Goal: Transaction & Acquisition: Obtain resource

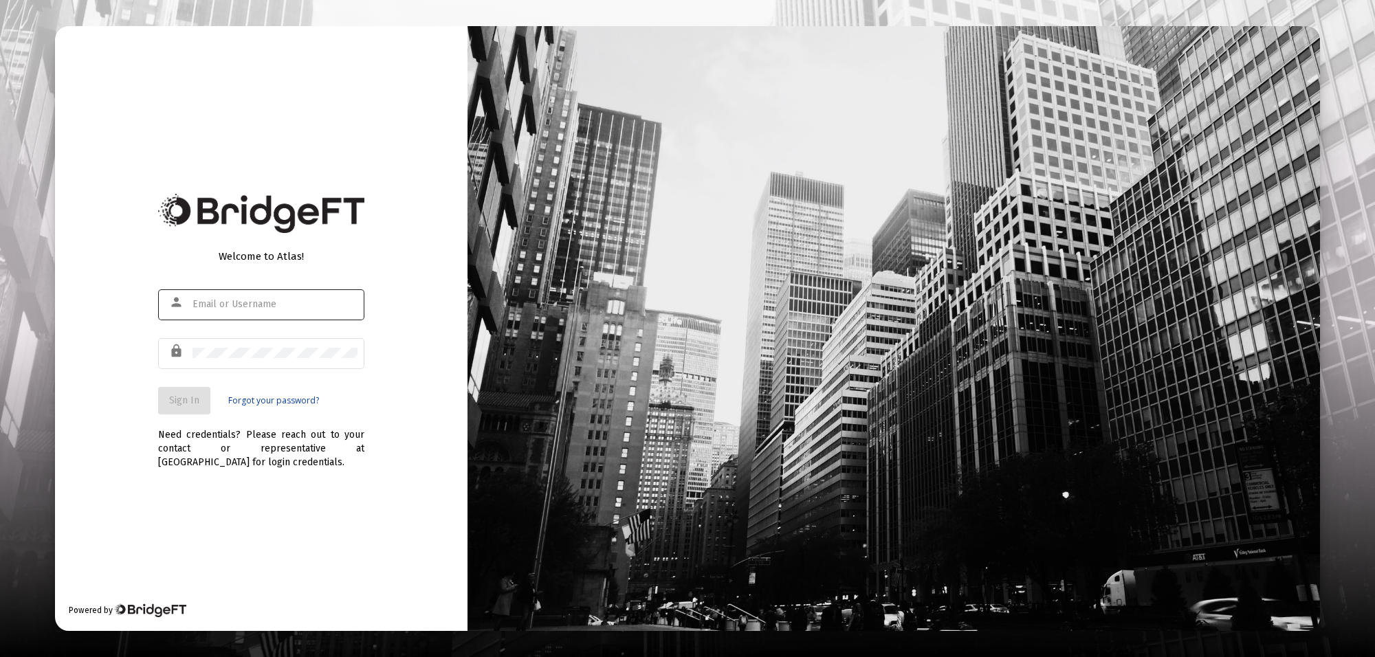
click at [272, 296] on div at bounding box center [275, 304] width 165 height 34
type input "[PERSON_NAME][EMAIL_ADDRESS][PERSON_NAME][DOMAIN_NAME]"
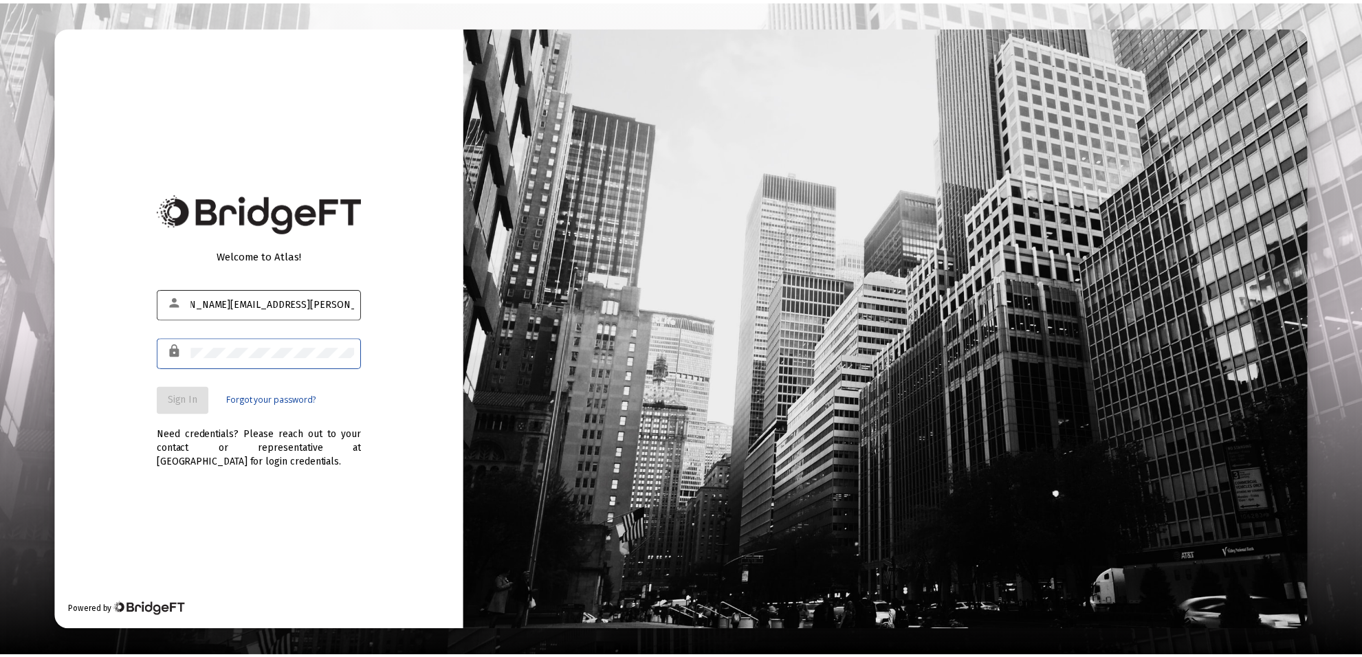
scroll to position [0, 0]
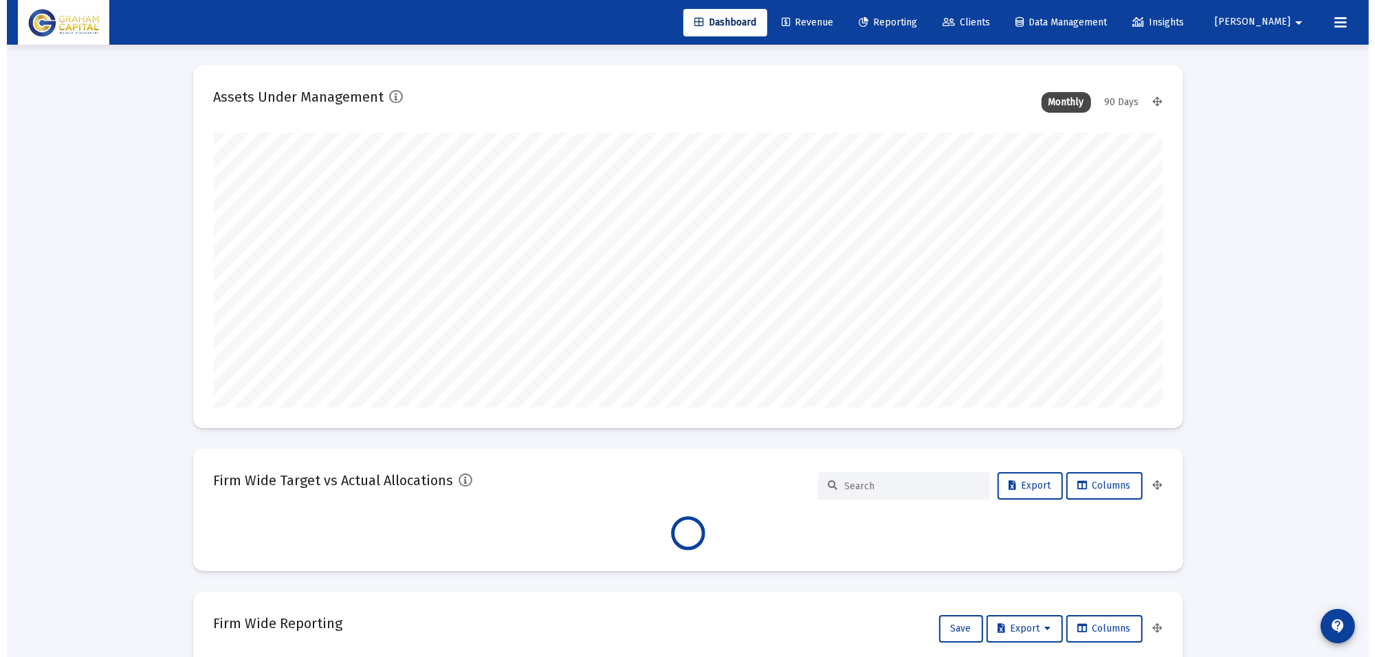
scroll to position [275, 511]
click at [903, 12] on link "Reporting" at bounding box center [881, 23] width 80 height 28
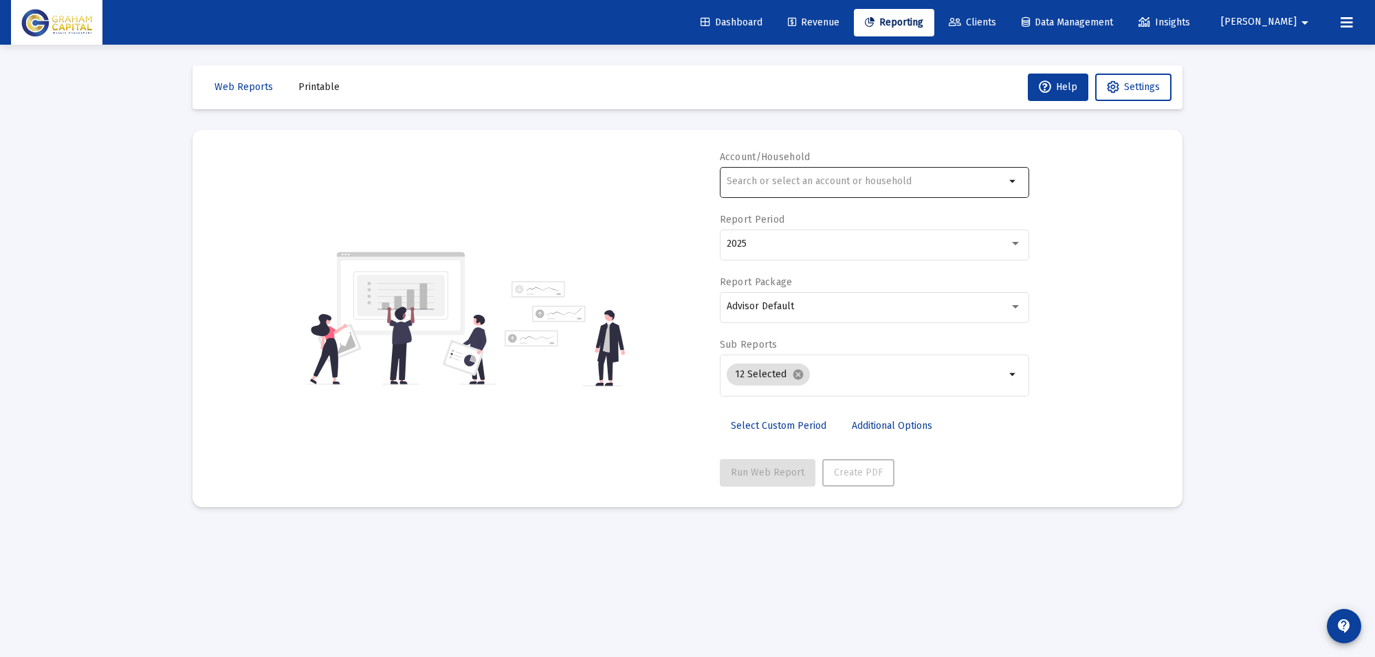
click at [871, 175] on div at bounding box center [866, 181] width 279 height 34
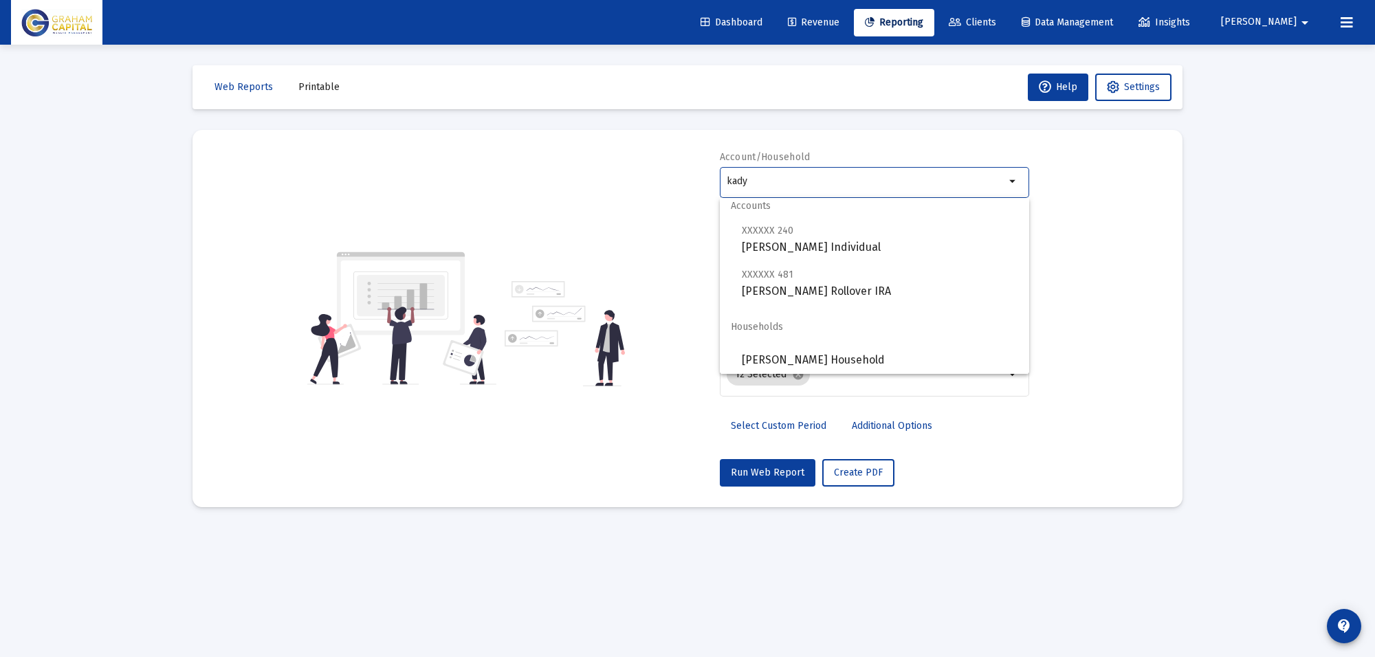
scroll to position [11, 0]
click at [858, 351] on span "[PERSON_NAME] Household" at bounding box center [880, 357] width 276 height 33
type input "[PERSON_NAME] Household"
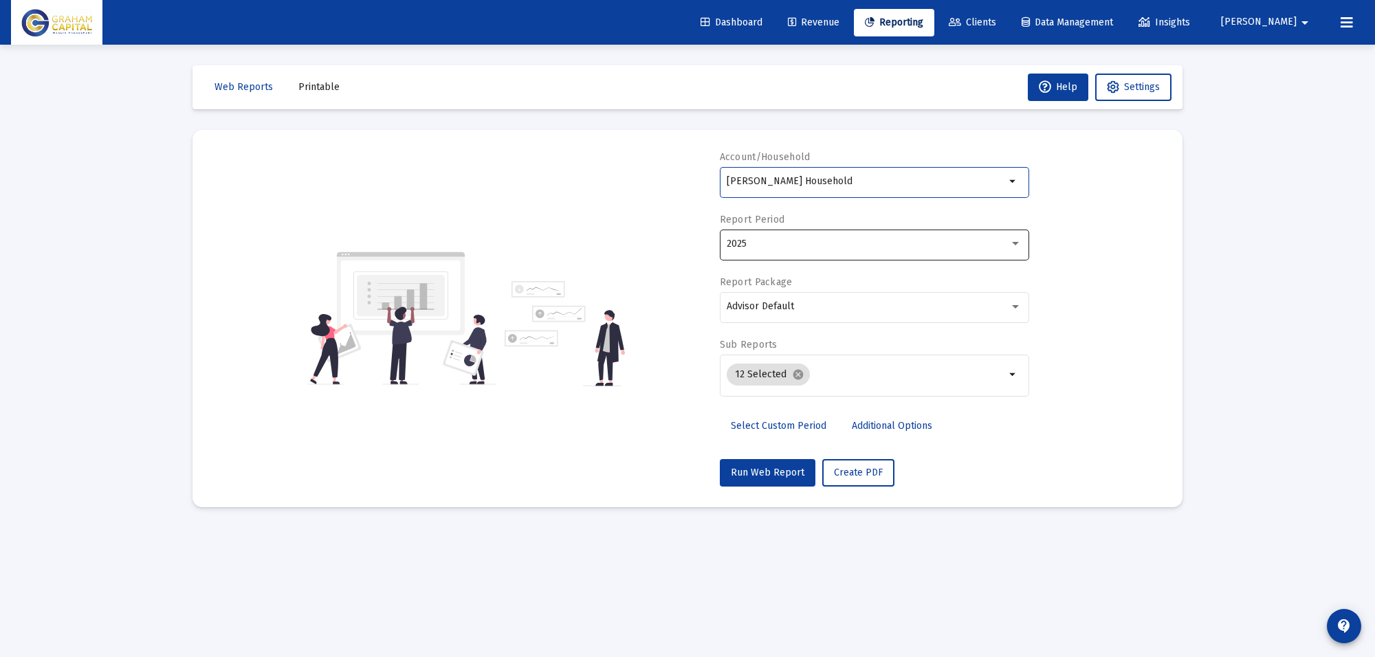
click at [802, 248] on div "2025" at bounding box center [868, 244] width 283 height 11
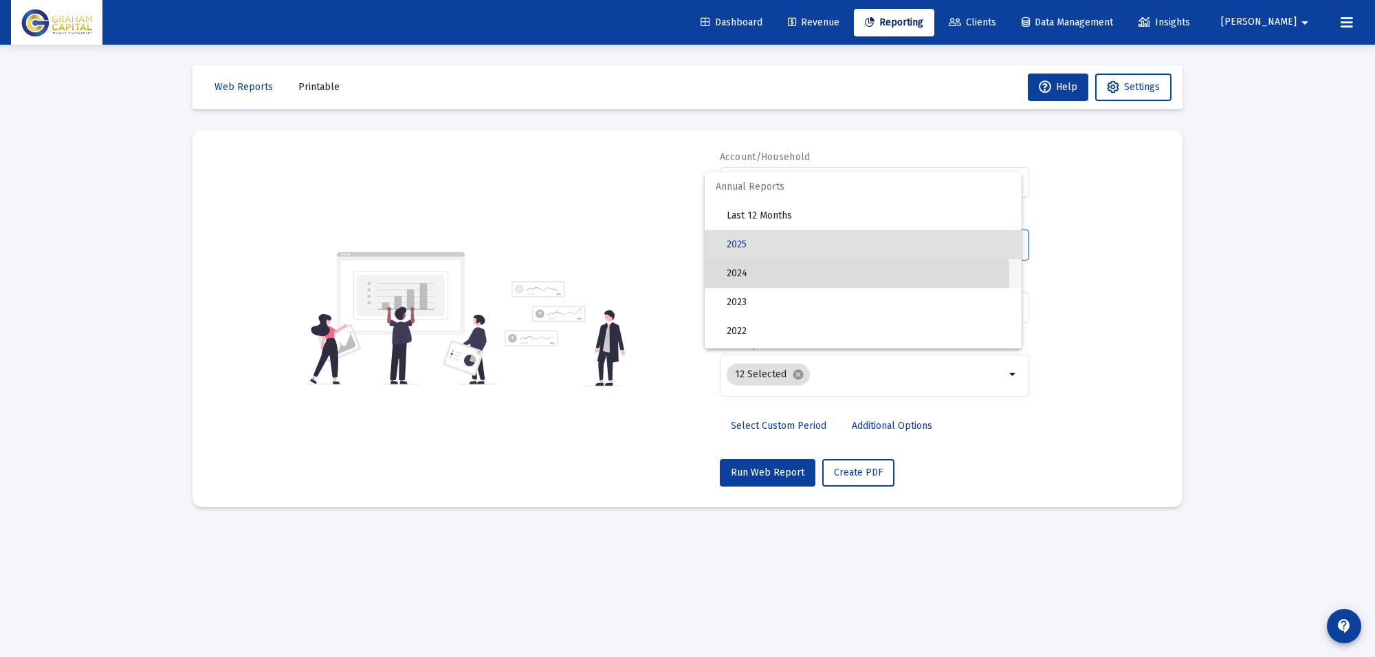
click at [778, 276] on span "2024" at bounding box center [869, 273] width 284 height 29
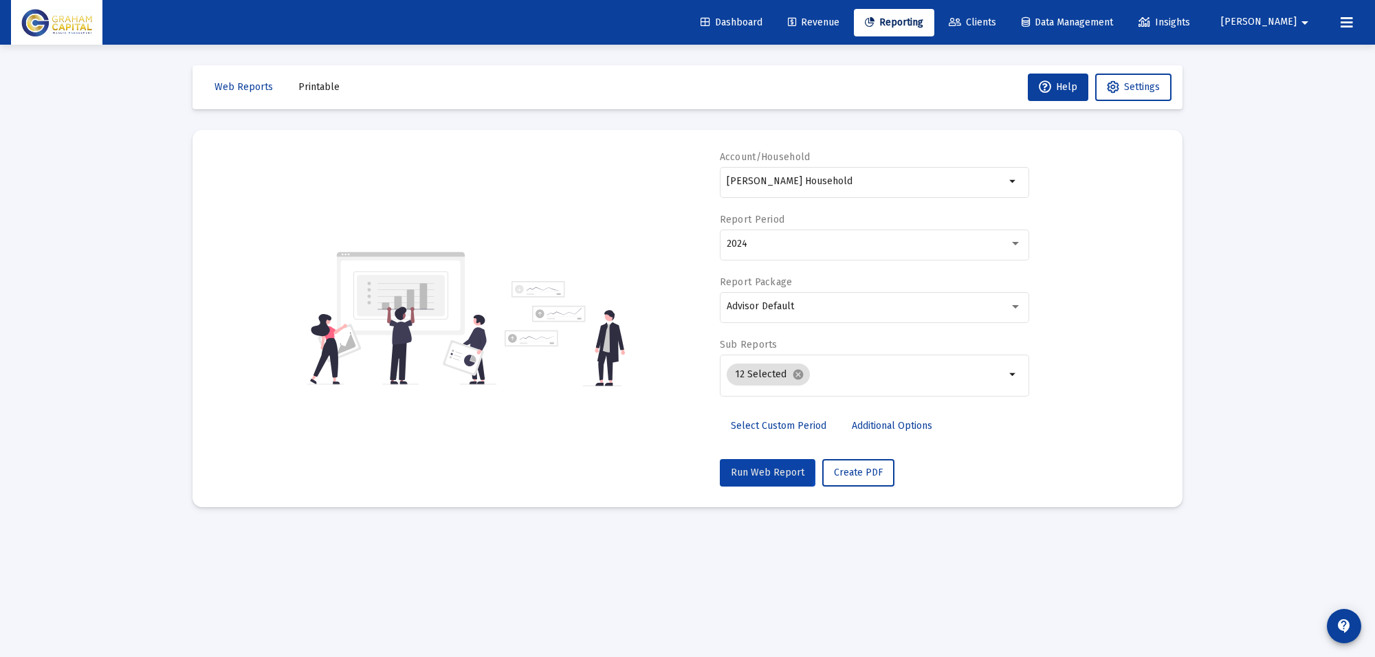
click at [754, 470] on span "Run Web Report" at bounding box center [768, 473] width 74 height 12
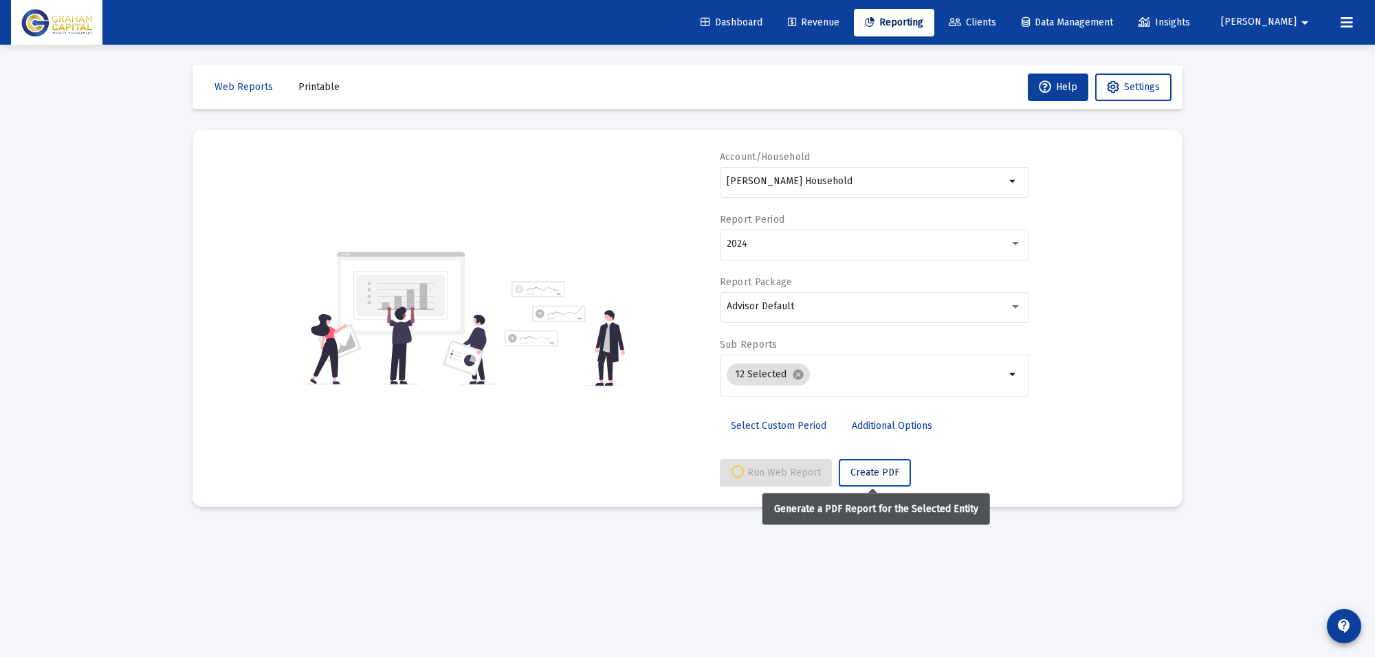
click at [879, 477] on span "Create PDF" at bounding box center [875, 473] width 49 height 12
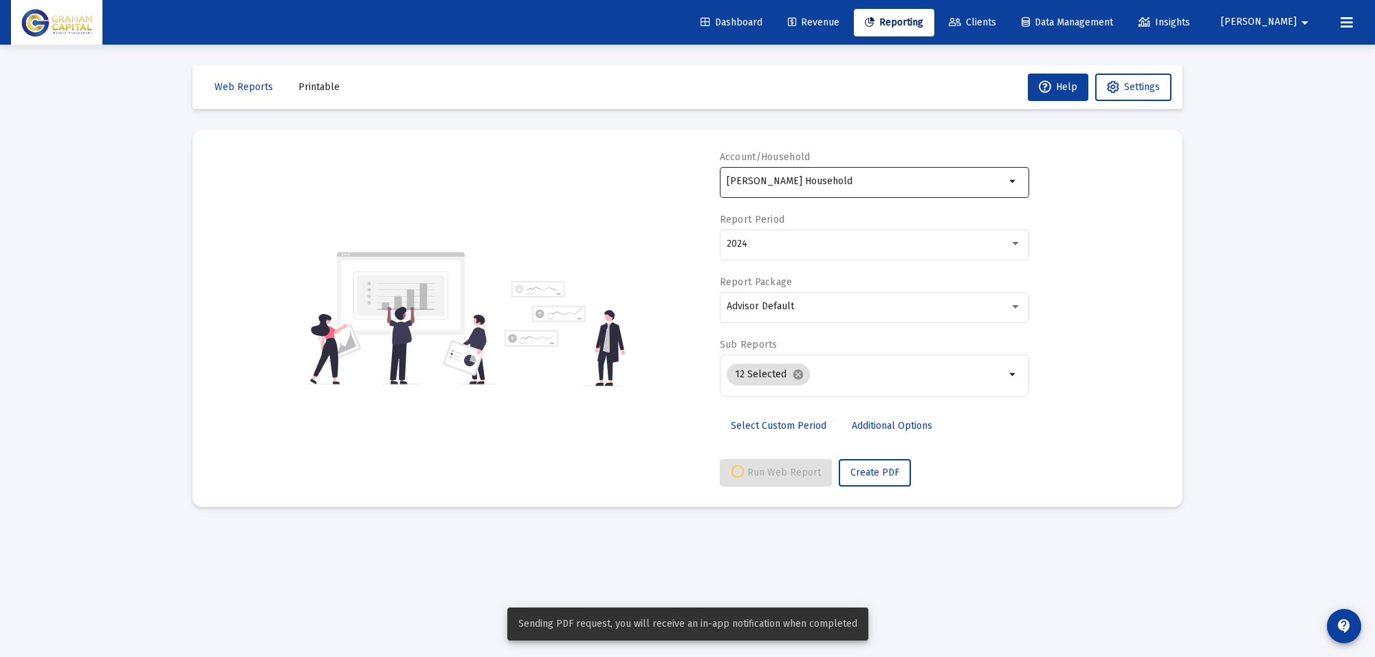
click at [844, 184] on input "[PERSON_NAME] Household" at bounding box center [866, 181] width 279 height 11
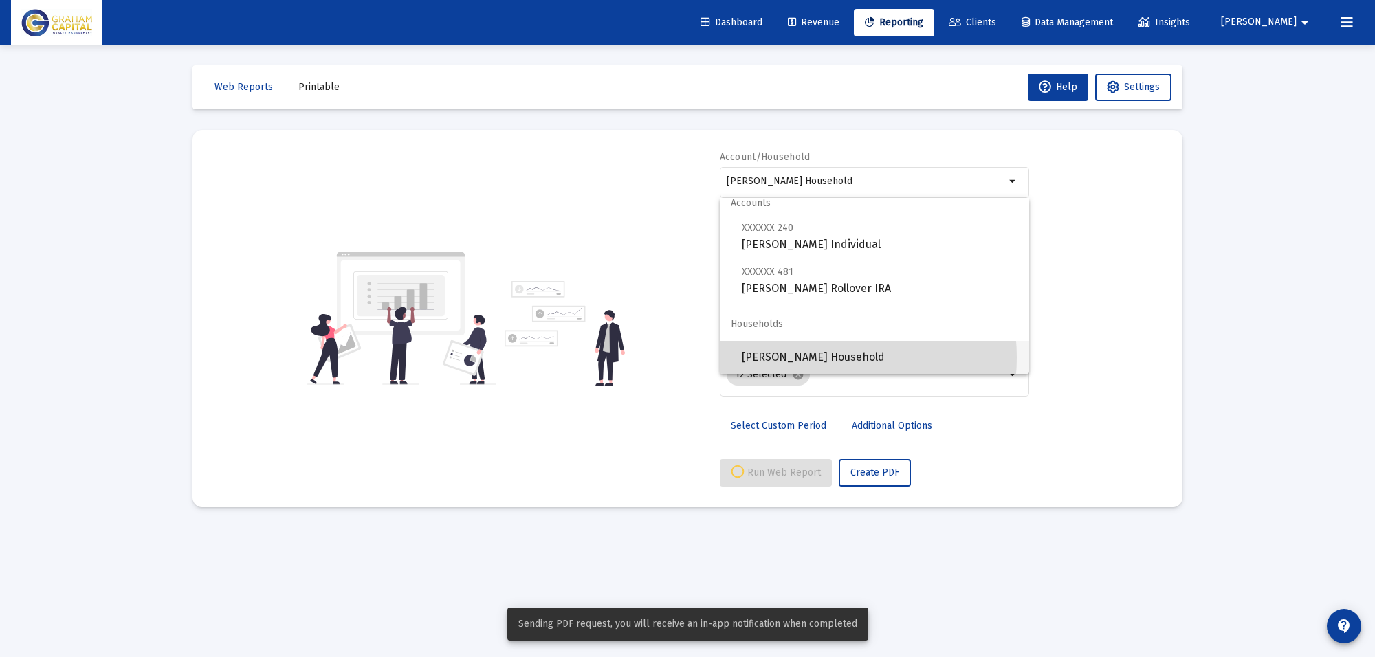
click at [810, 358] on span "[PERSON_NAME] Household" at bounding box center [880, 357] width 276 height 33
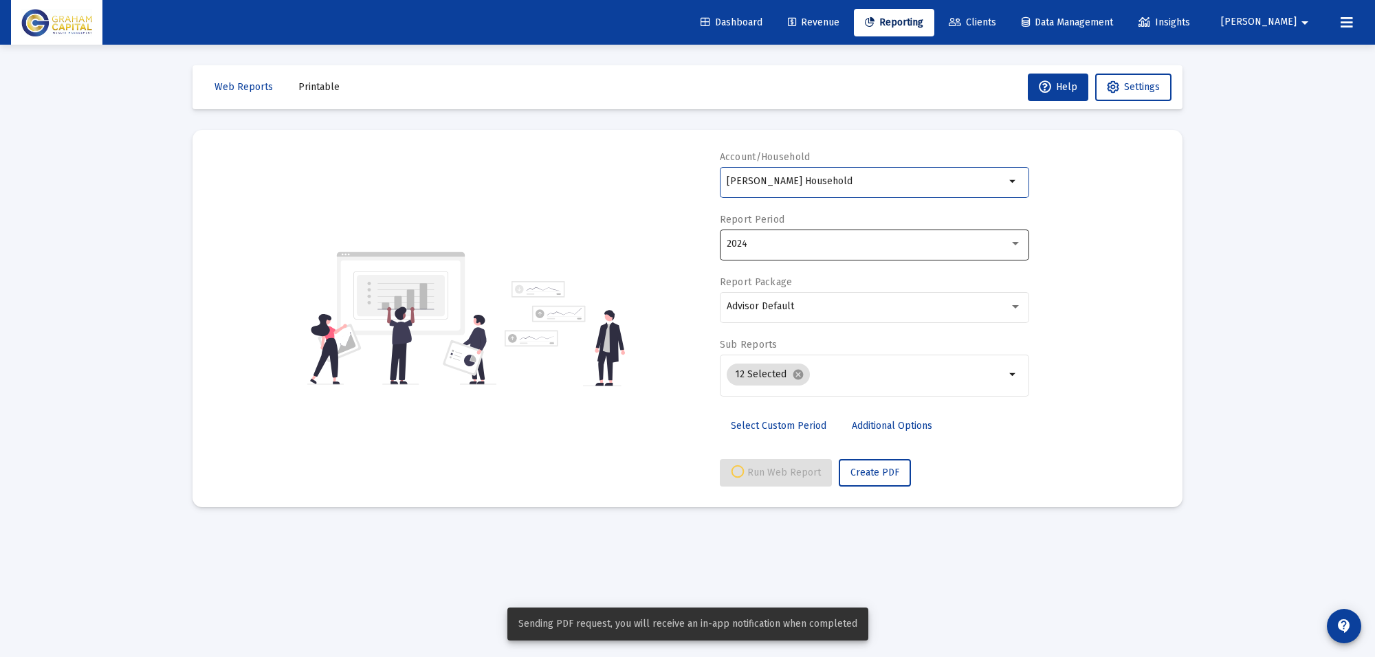
click at [774, 239] on div "2024" at bounding box center [868, 244] width 283 height 11
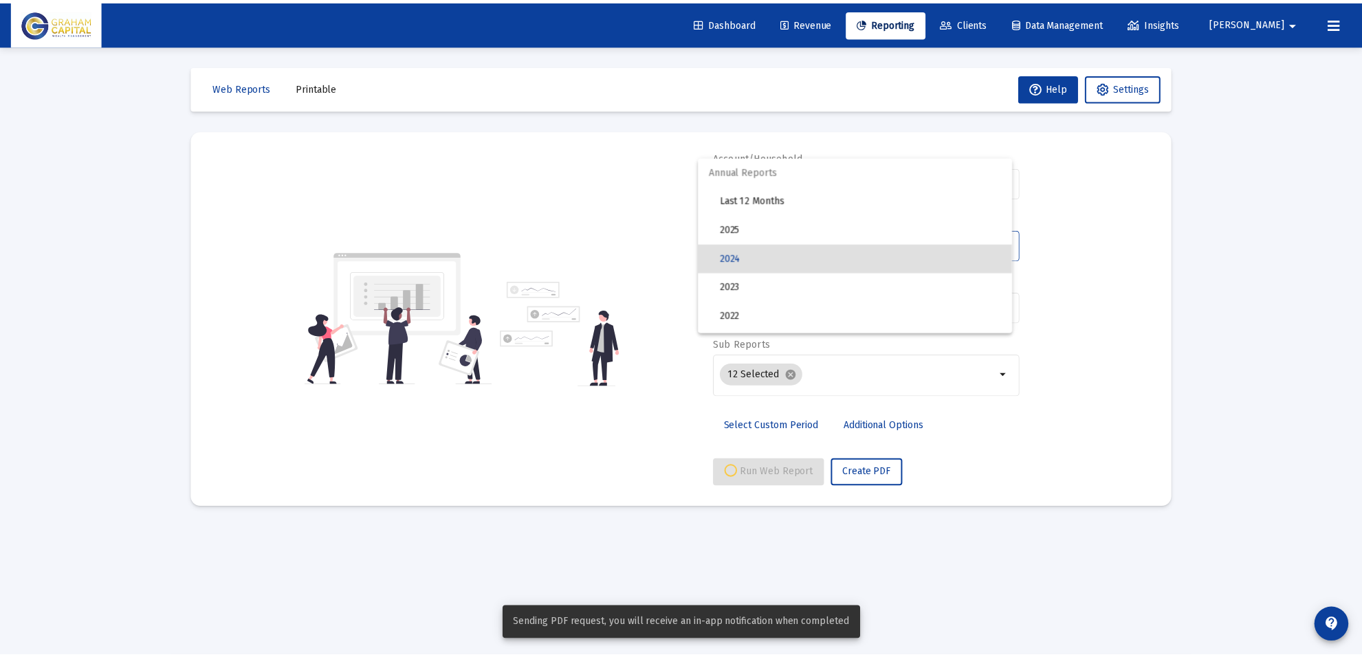
scroll to position [12, 0]
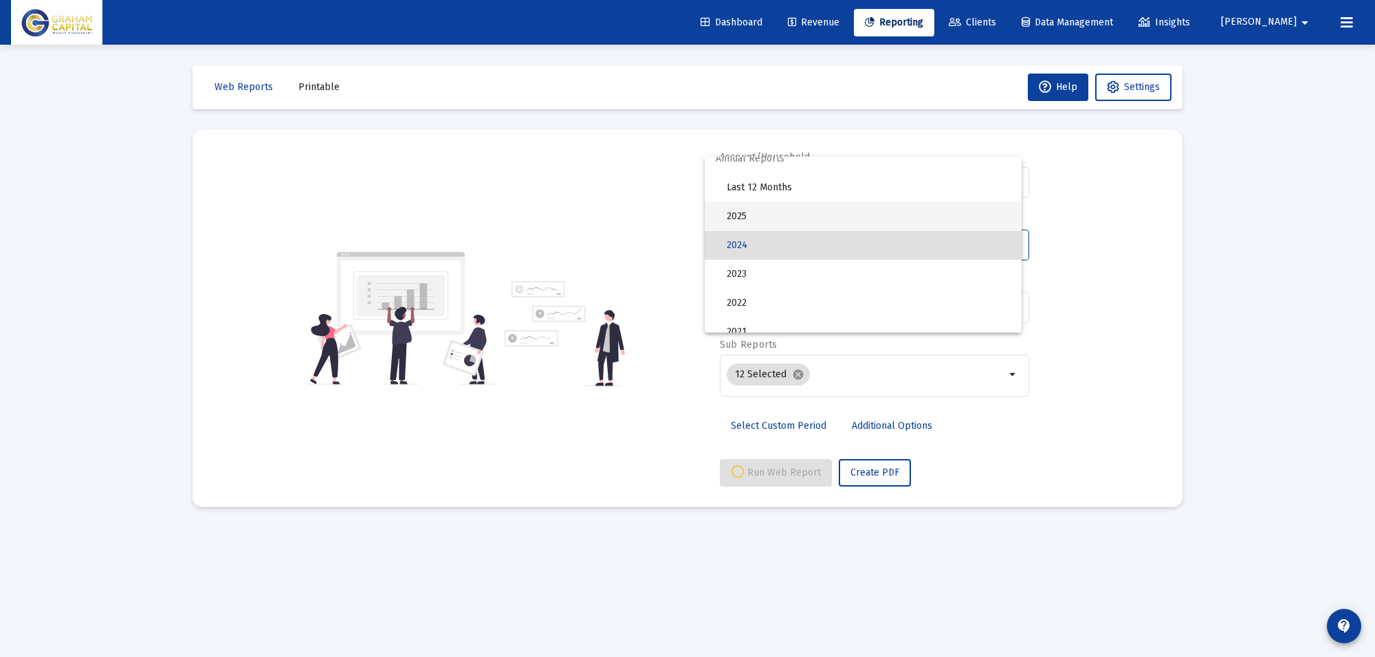
click at [763, 210] on span "2025" at bounding box center [869, 216] width 284 height 29
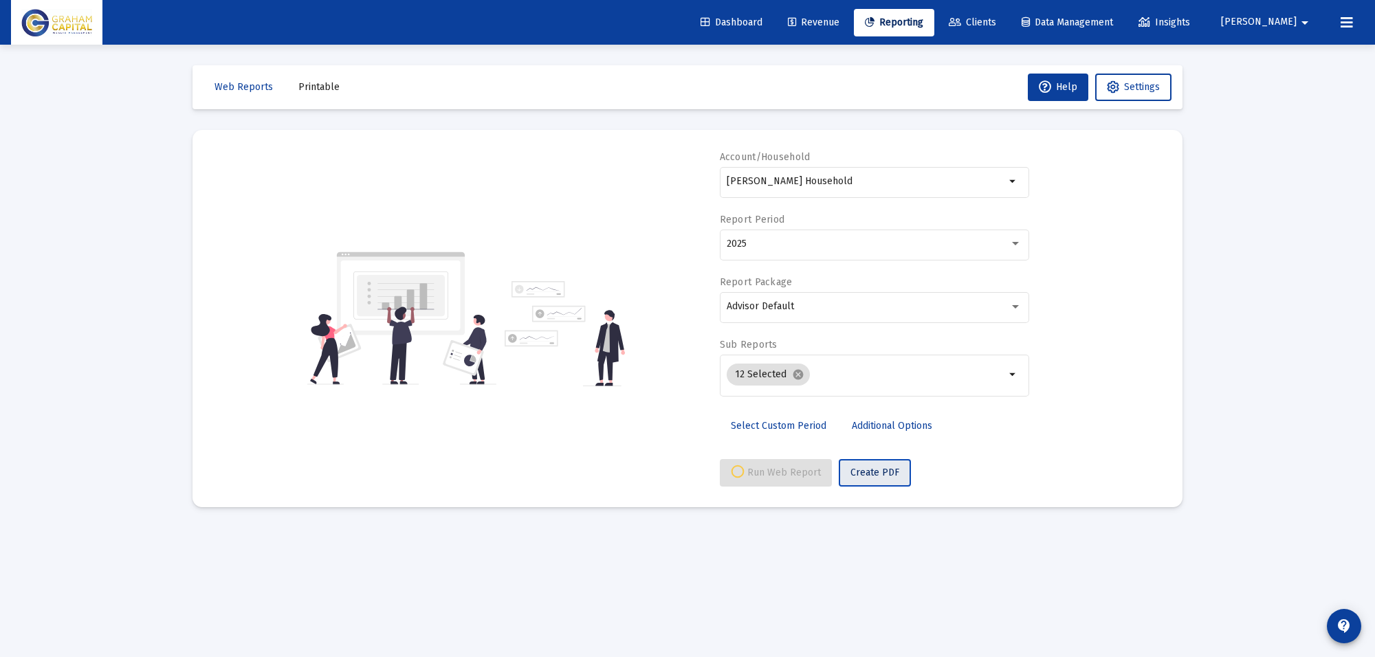
click at [875, 479] on button "Create PDF" at bounding box center [875, 473] width 72 height 28
select select "View 1 year"
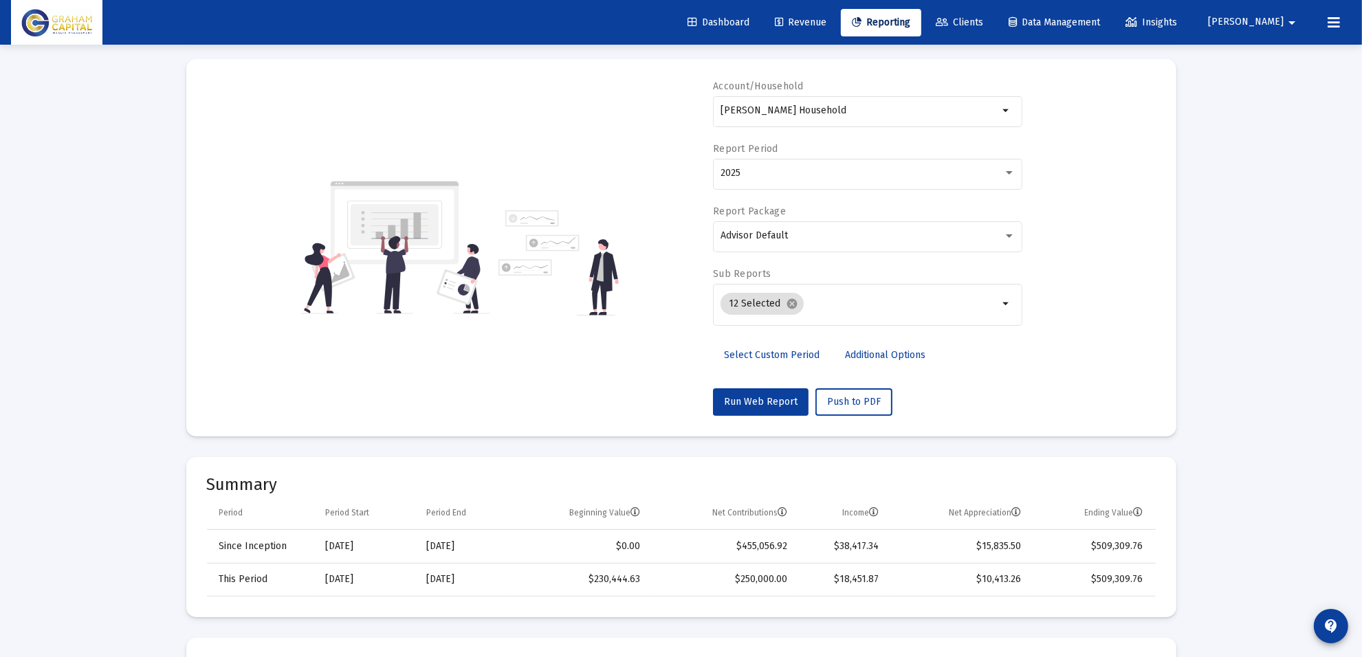
scroll to position [0, 0]
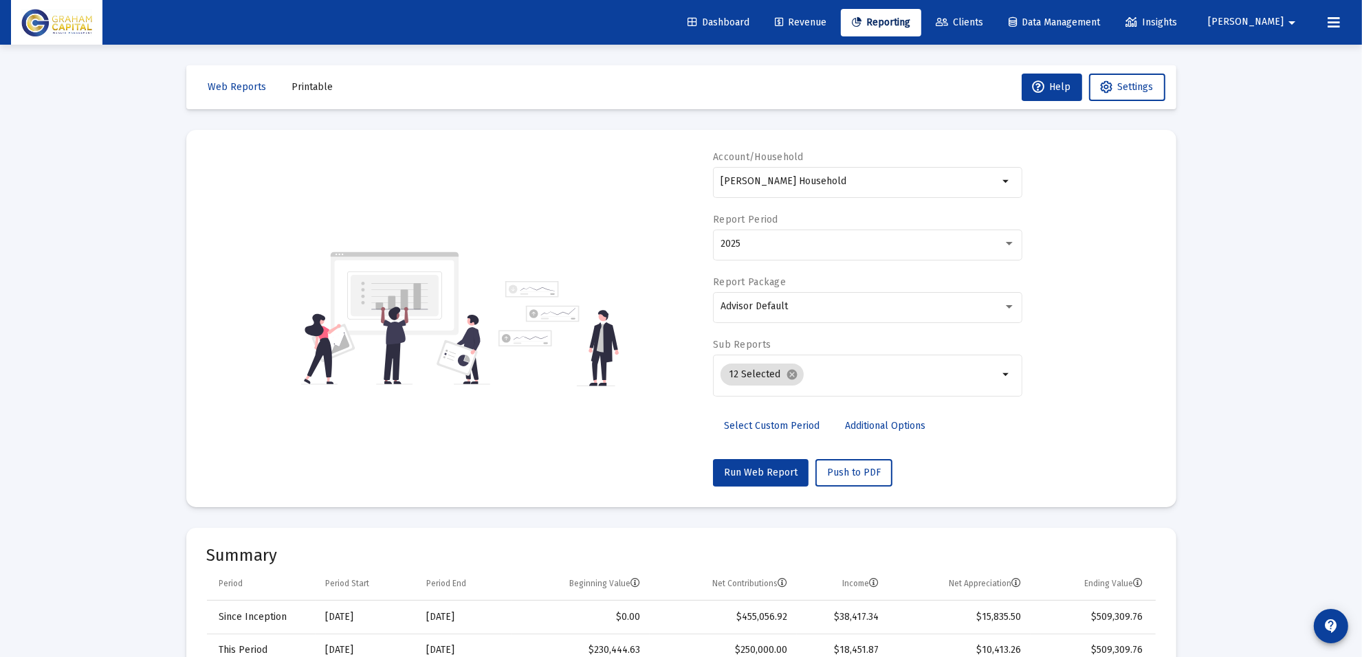
click at [313, 81] on span "Printable" at bounding box center [312, 87] width 41 height 12
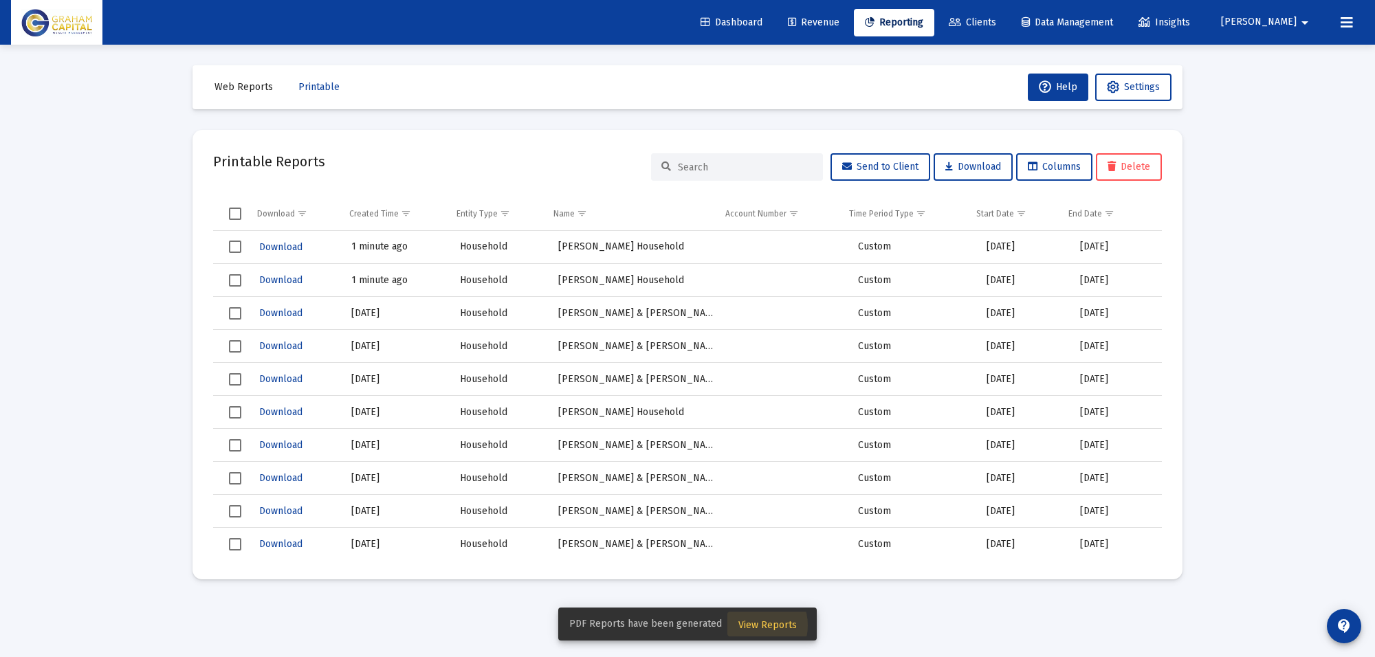
click at [748, 626] on span "View Reports" at bounding box center [768, 626] width 58 height 12
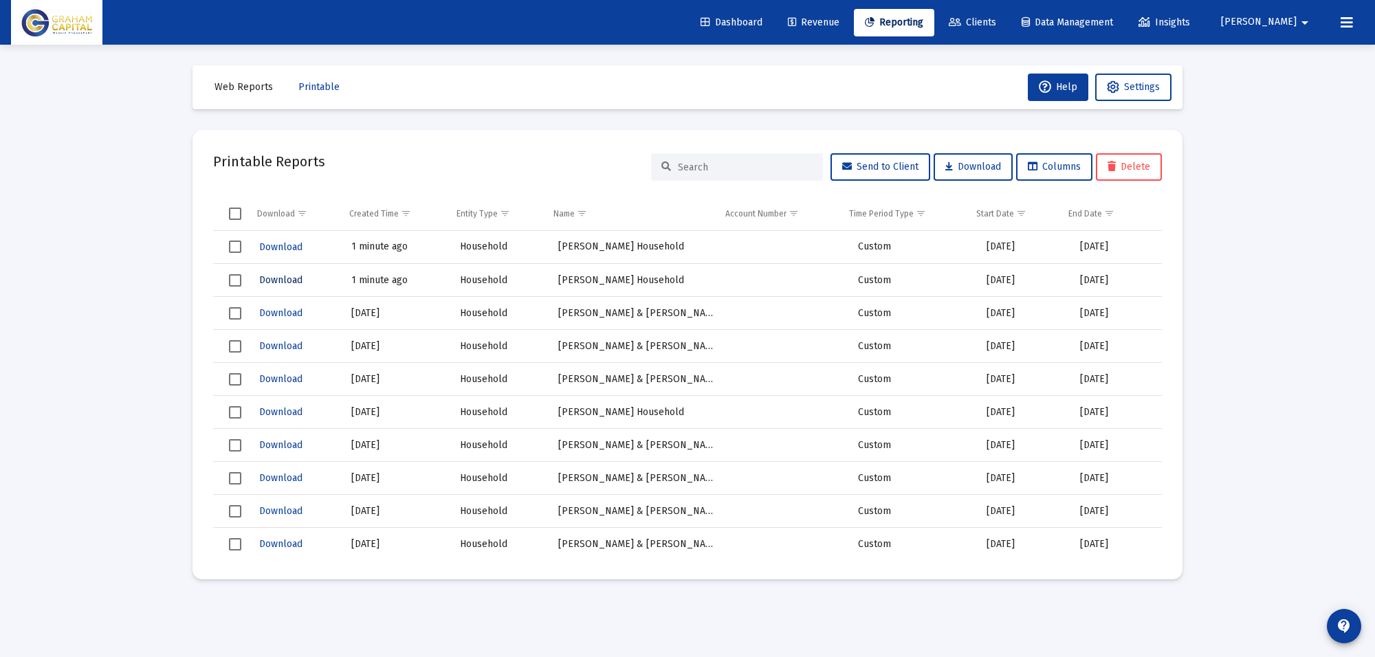
click at [296, 279] on span "Download" at bounding box center [280, 280] width 43 height 12
click at [287, 250] on span "Download" at bounding box center [280, 247] width 43 height 12
click at [290, 248] on span "Download" at bounding box center [280, 247] width 43 height 12
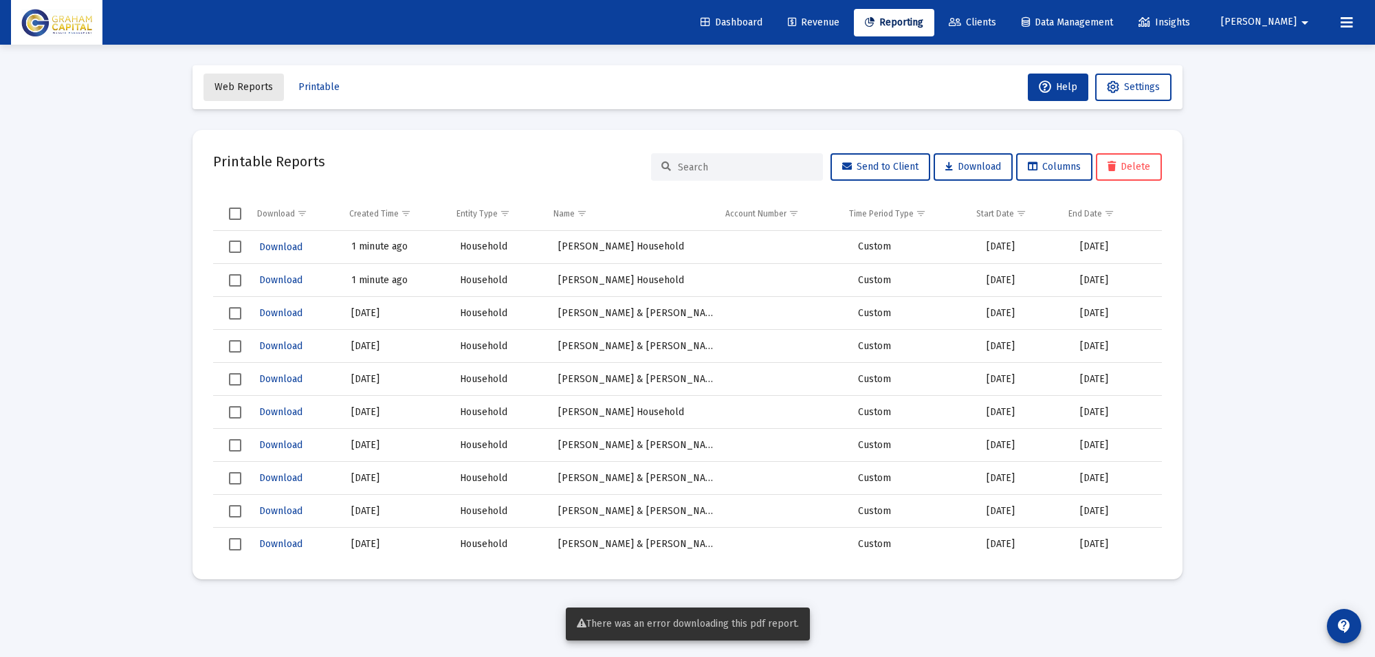
click at [244, 85] on span "Web Reports" at bounding box center [244, 87] width 58 height 12
select select "View 1 year"
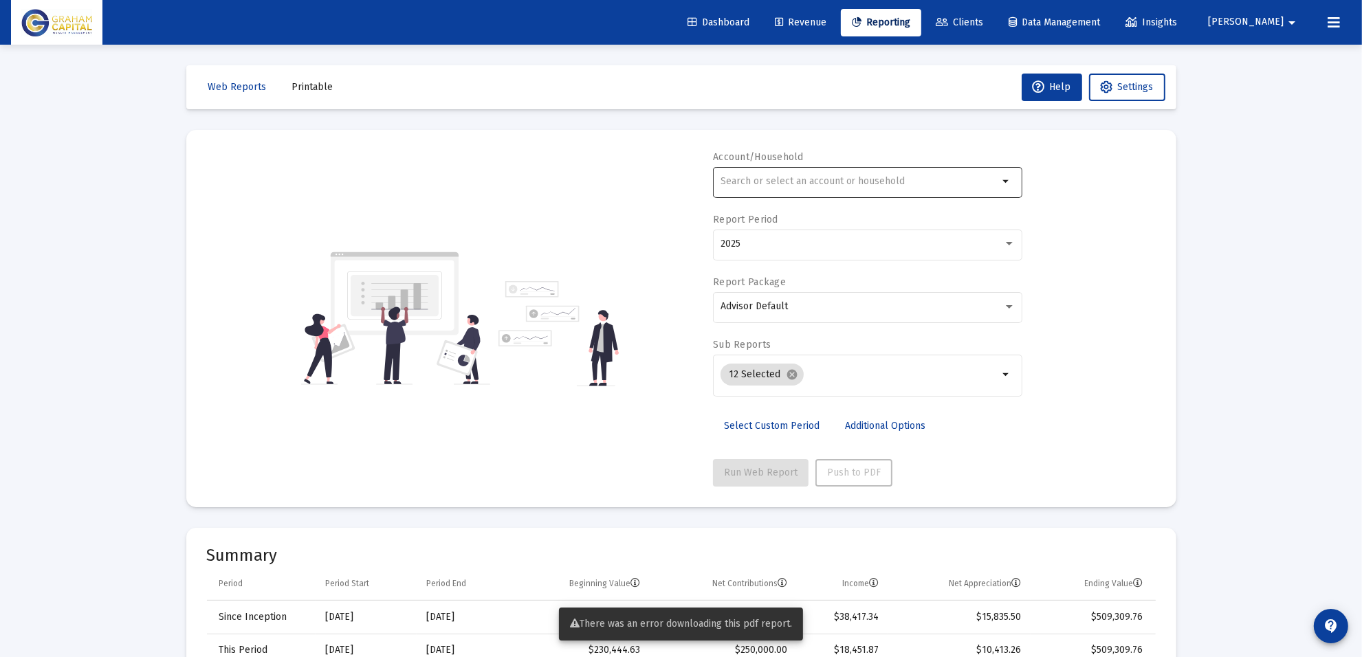
click at [793, 184] on input "text" at bounding box center [860, 181] width 279 height 11
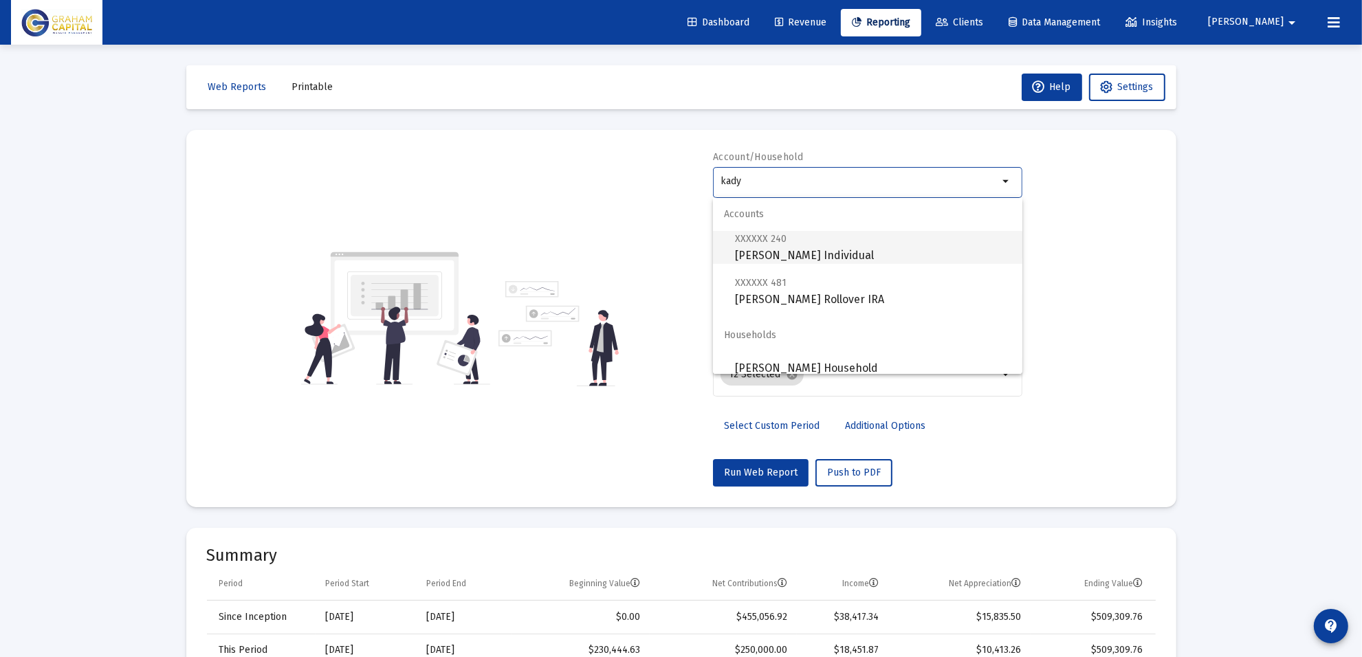
scroll to position [11, 0]
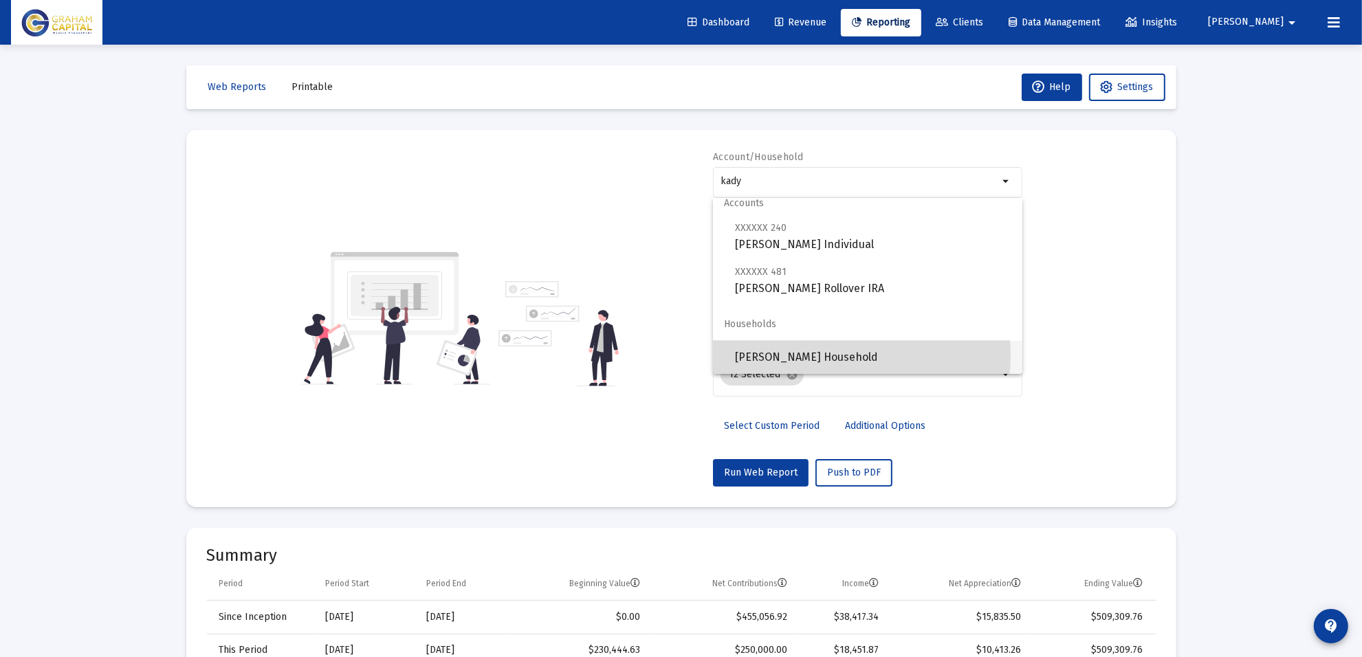
click at [816, 355] on span "[PERSON_NAME] Household" at bounding box center [873, 357] width 276 height 33
type input "[PERSON_NAME] Household"
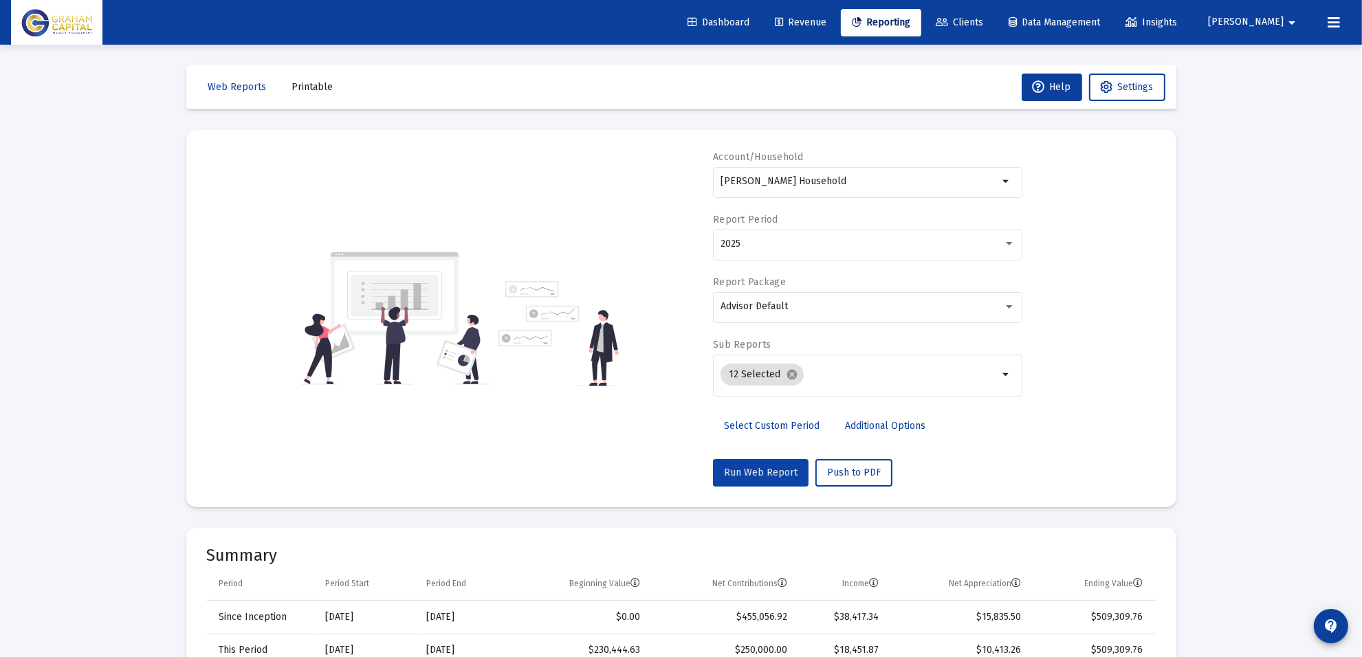
click at [774, 476] on span "Run Web Report" at bounding box center [761, 473] width 74 height 12
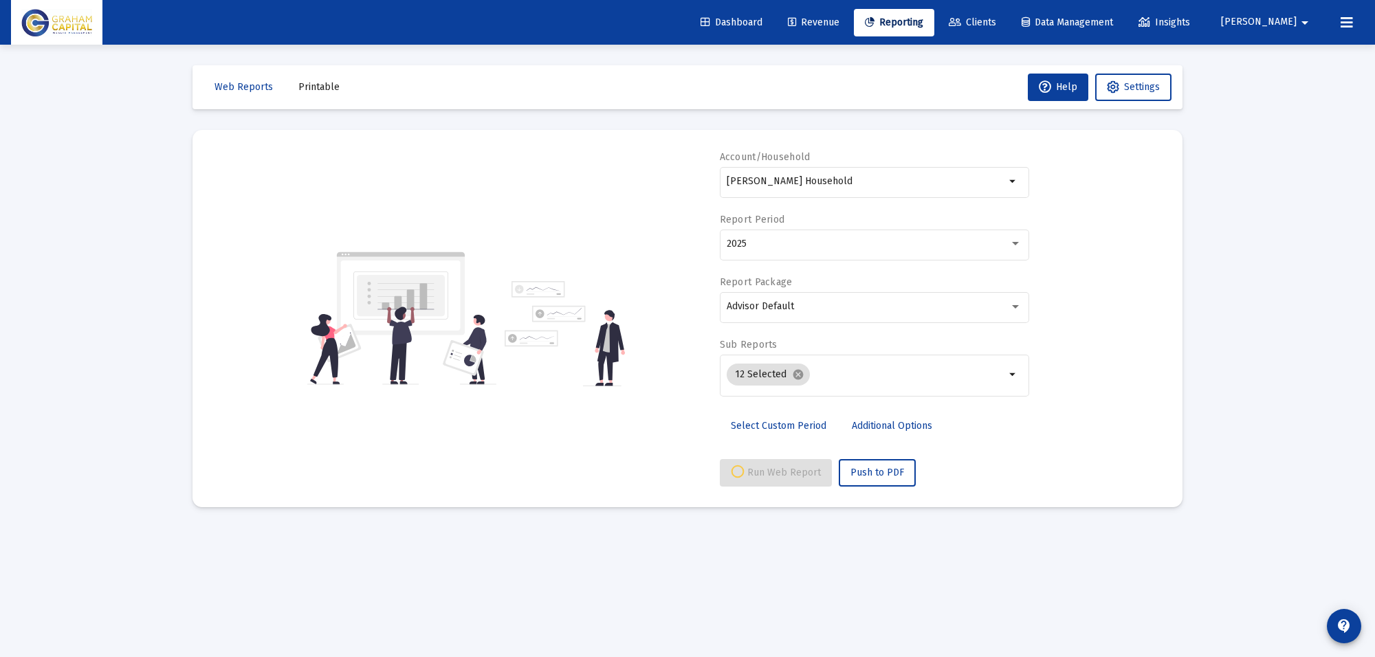
select select "View all"
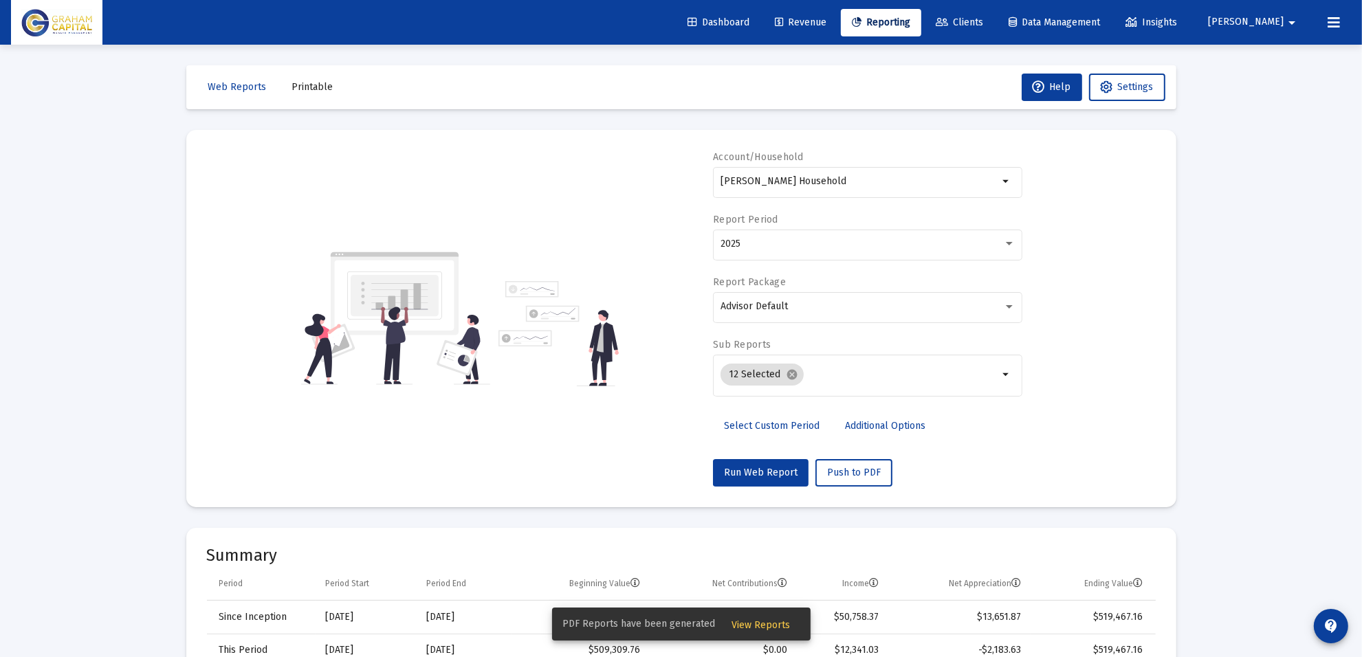
click at [746, 620] on span "View Reports" at bounding box center [761, 626] width 58 height 12
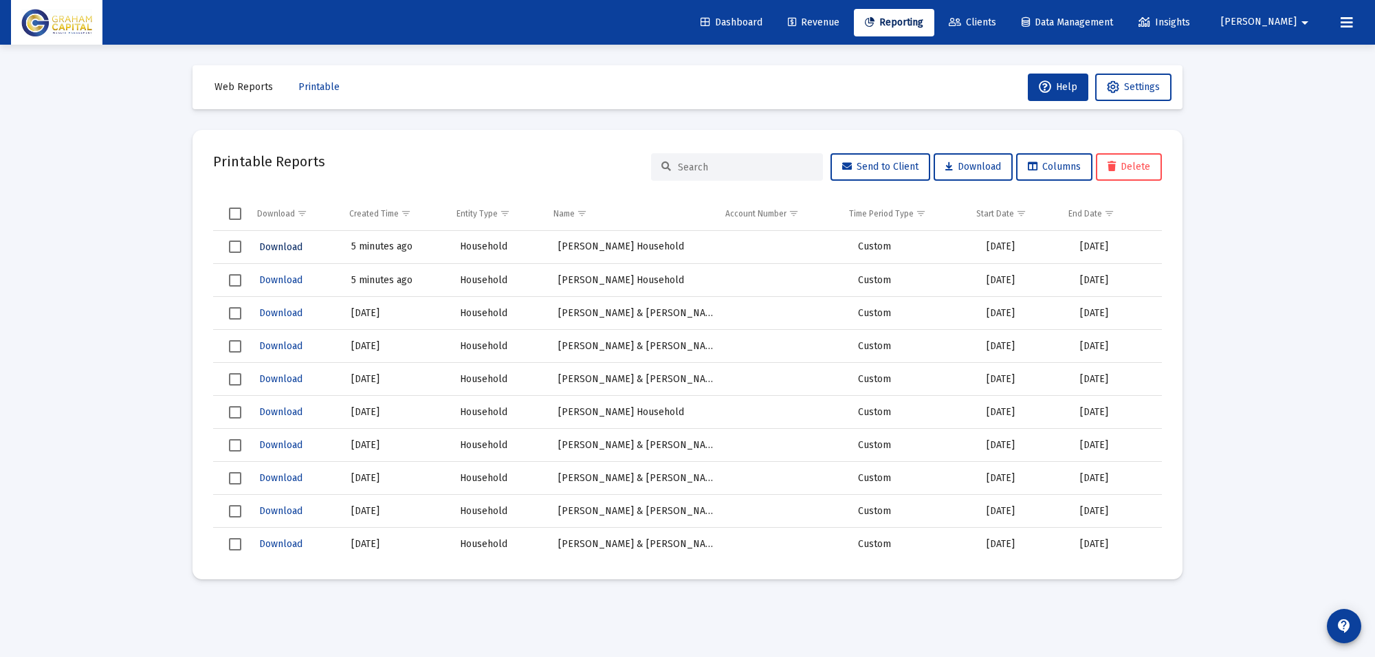
click at [286, 242] on span "Download" at bounding box center [280, 247] width 43 height 12
click at [315, 91] on span "Printable" at bounding box center [318, 87] width 41 height 12
click at [236, 84] on span "Web Reports" at bounding box center [244, 87] width 58 height 12
select select "View all"
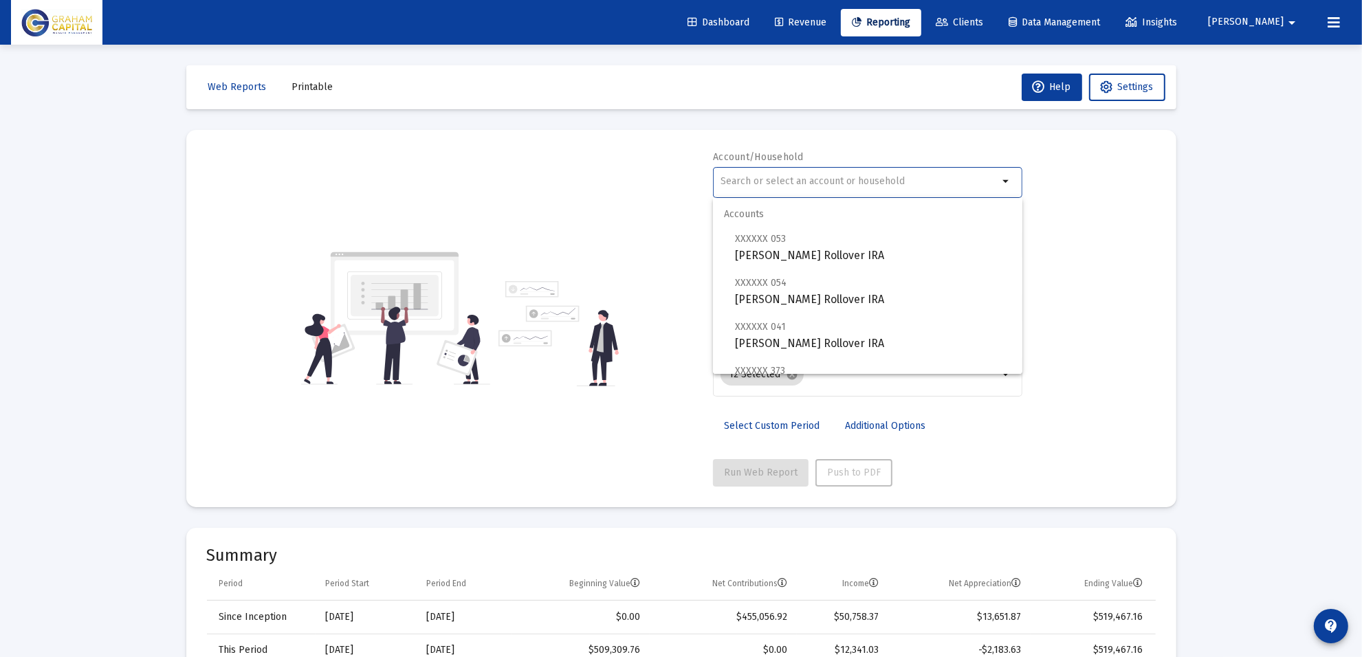
click at [792, 177] on input "text" at bounding box center [860, 181] width 279 height 11
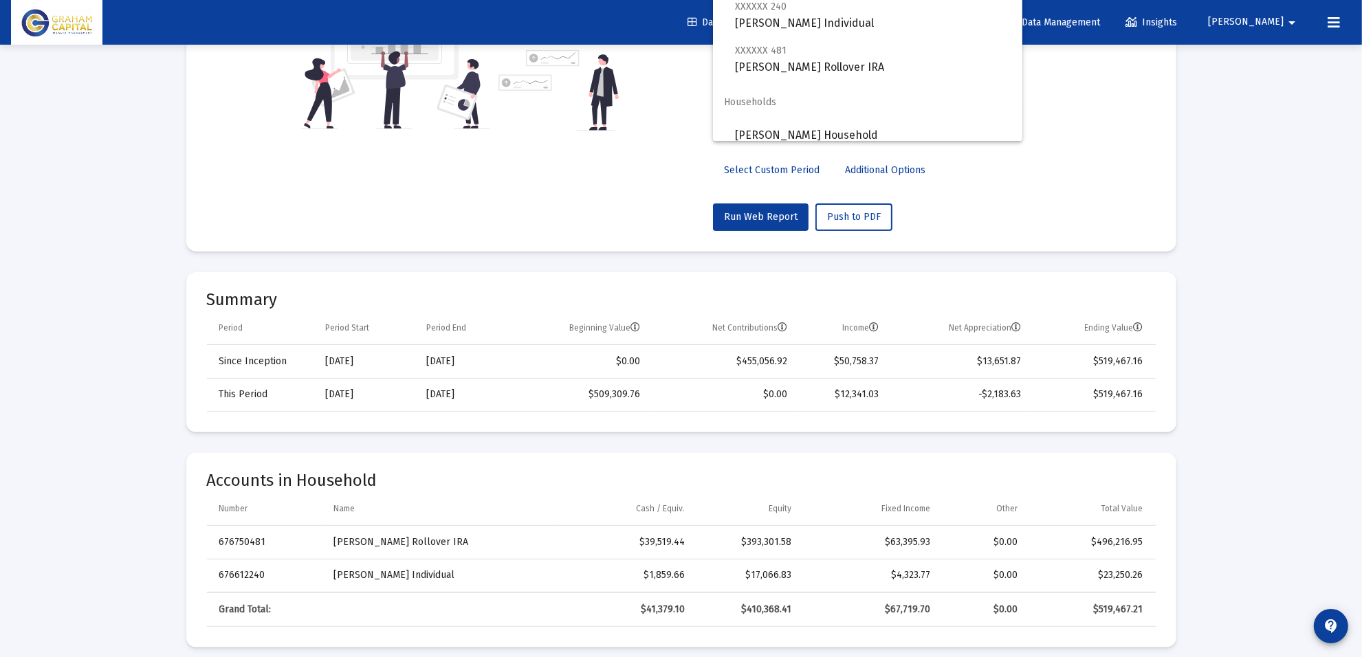
scroll to position [258, 0]
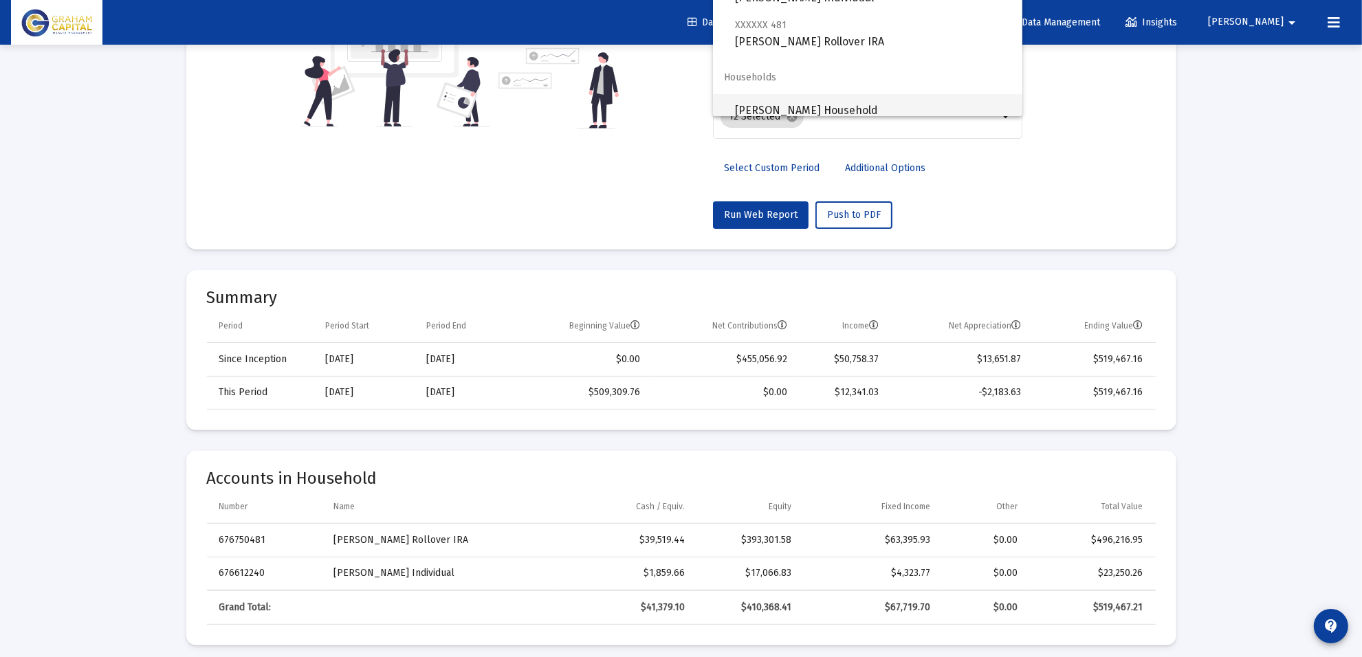
click at [803, 105] on span "[PERSON_NAME] Household" at bounding box center [873, 110] width 276 height 33
type input "[PERSON_NAME] Household"
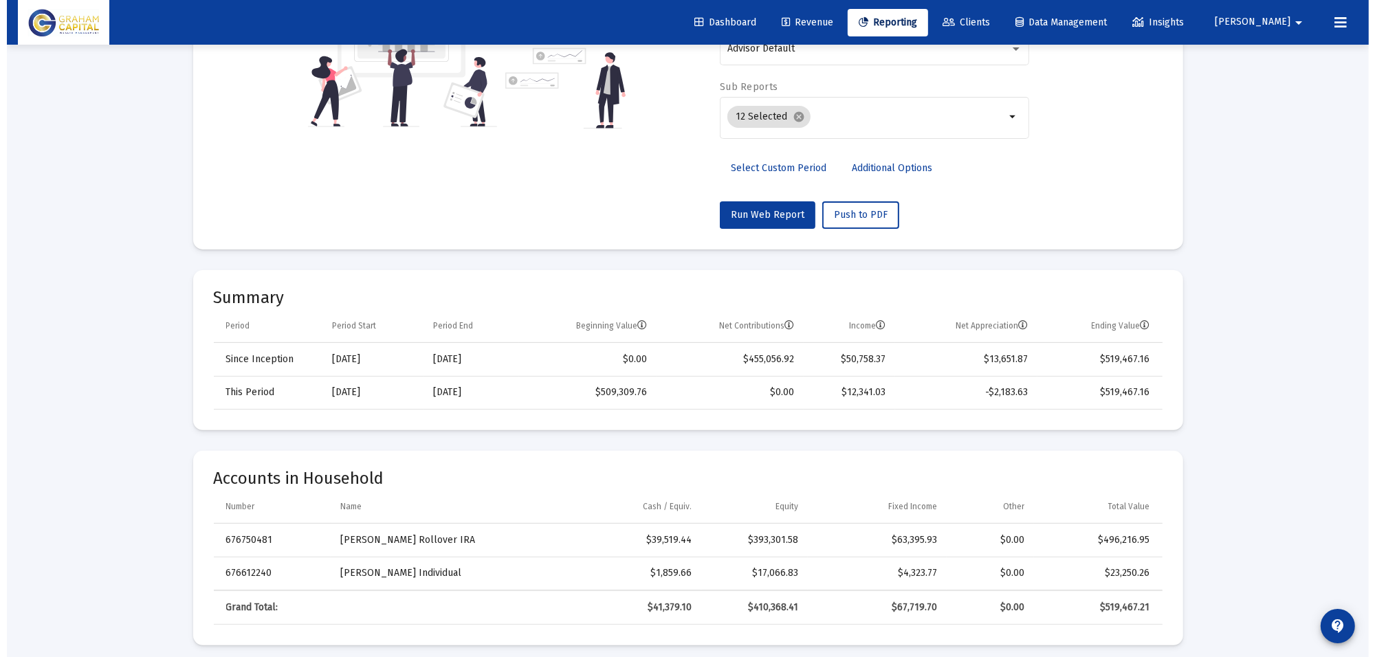
scroll to position [0, 0]
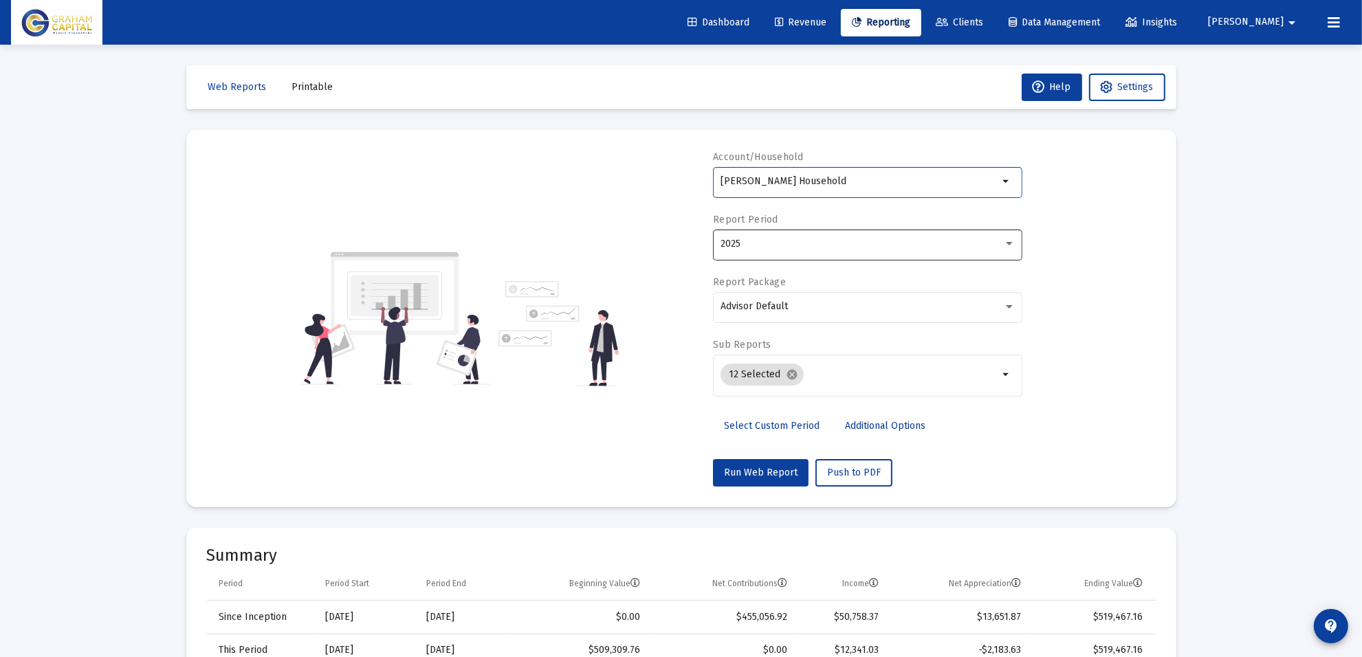
click at [854, 244] on div "2025" at bounding box center [862, 244] width 283 height 11
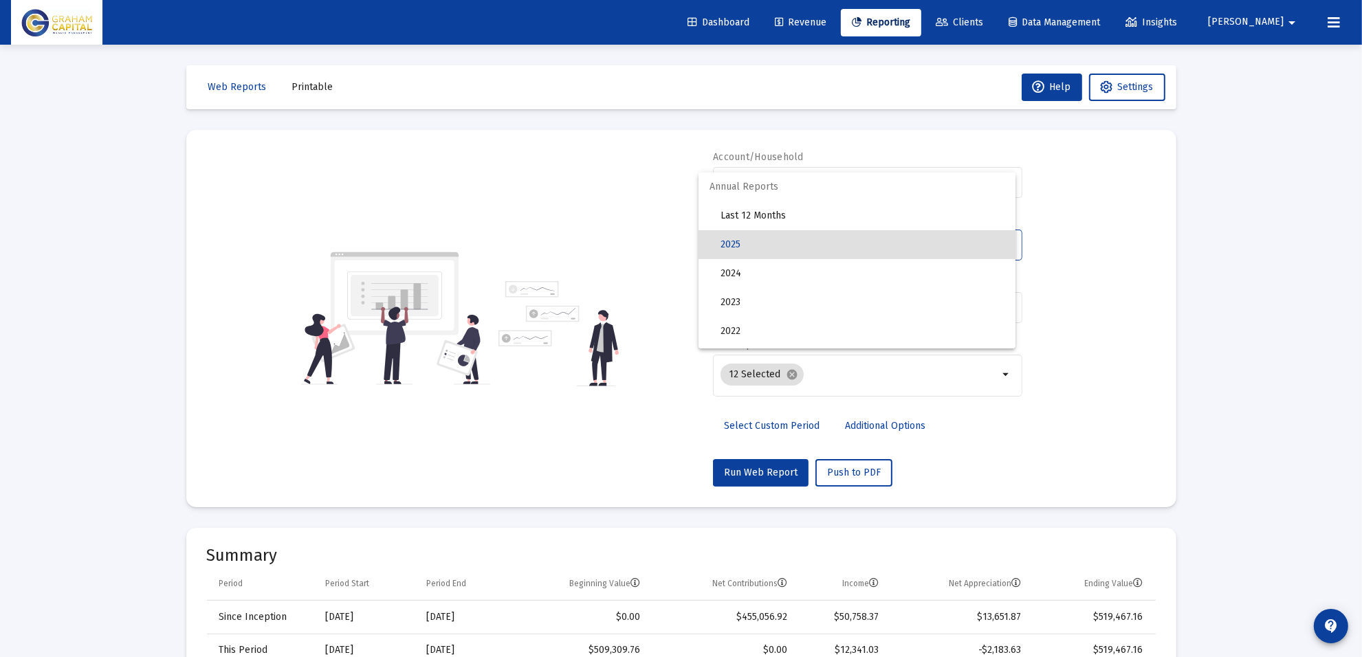
drag, startPoint x: 1205, startPoint y: 249, endPoint x: 1166, endPoint y: 257, distance: 39.2
click at [1206, 249] on div at bounding box center [681, 328] width 1362 height 657
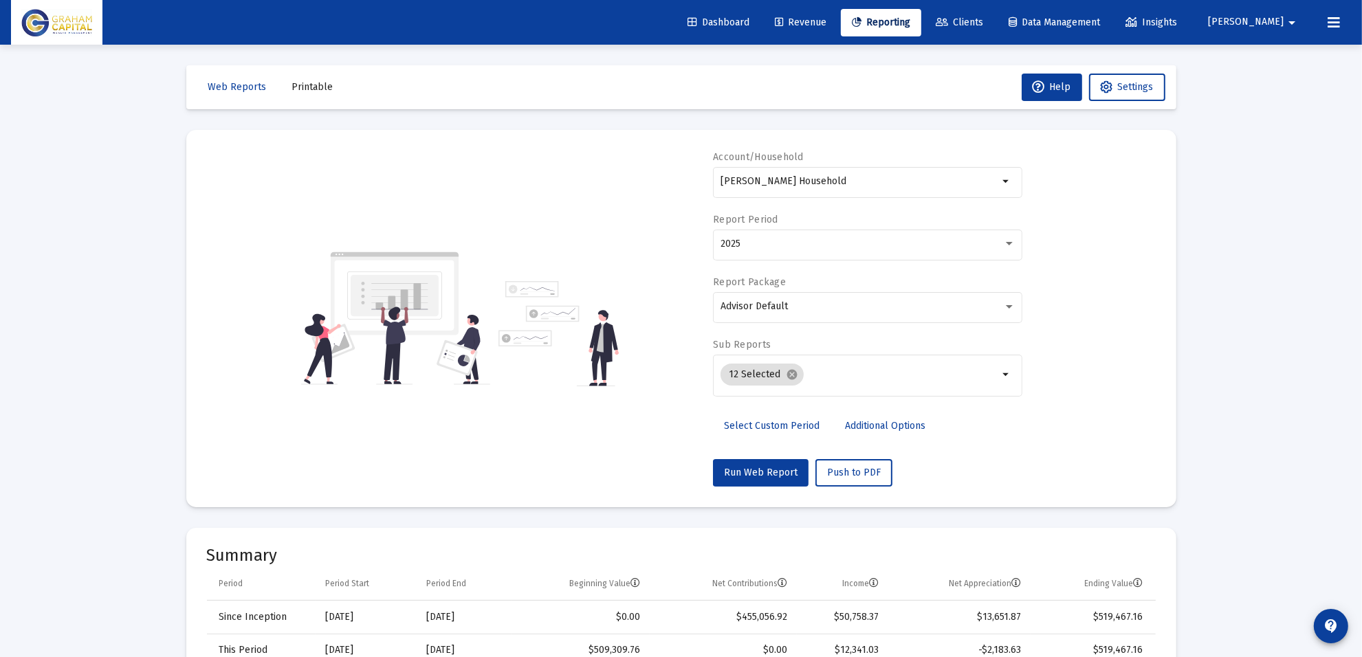
click at [772, 423] on span "Select Custom Period" at bounding box center [772, 426] width 96 height 12
click at [860, 248] on icon "Open calendar" at bounding box center [854, 244] width 14 height 14
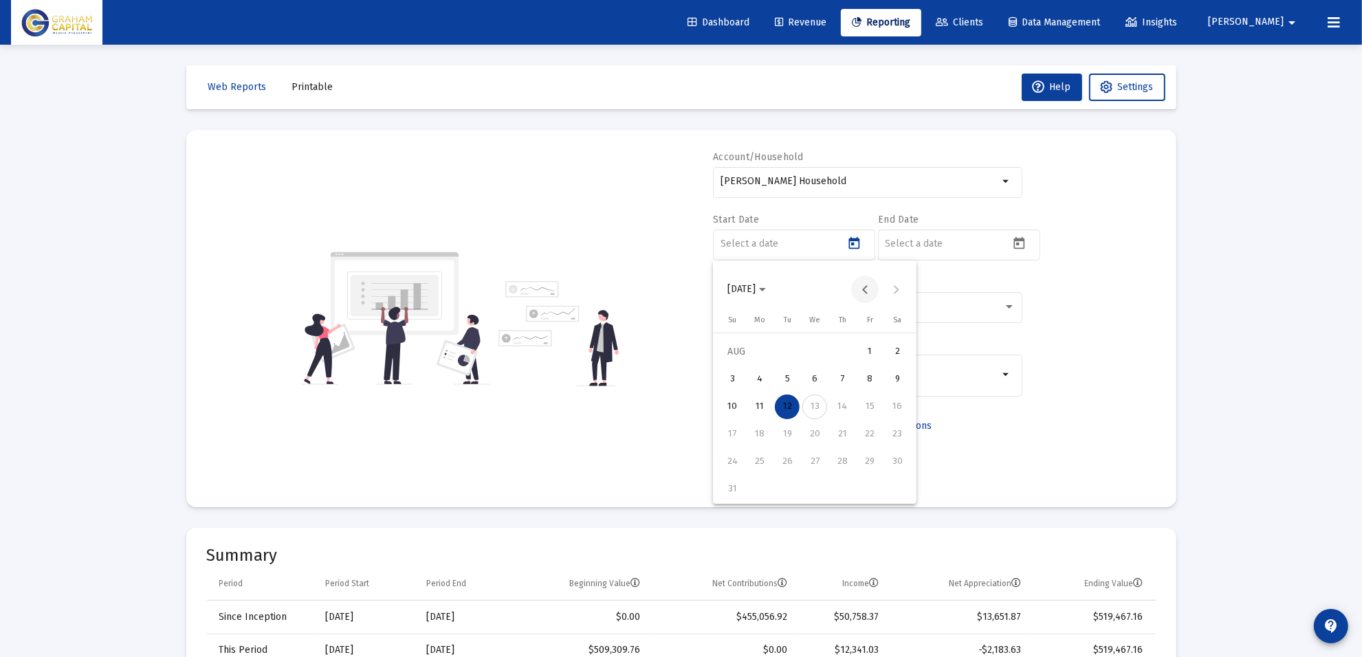
click at [858, 291] on button "Previous month" at bounding box center [865, 290] width 28 height 28
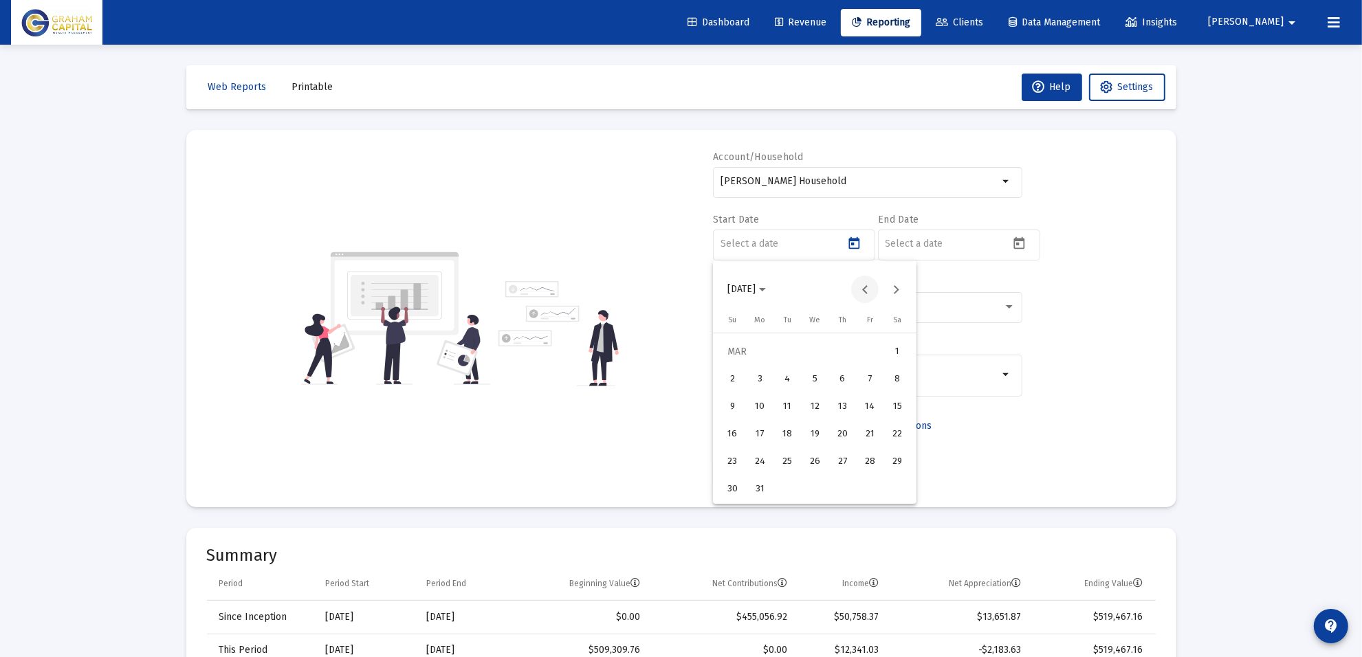
click at [858, 291] on button "Previous month" at bounding box center [865, 290] width 28 height 28
click at [811, 356] on div "1" at bounding box center [815, 352] width 25 height 25
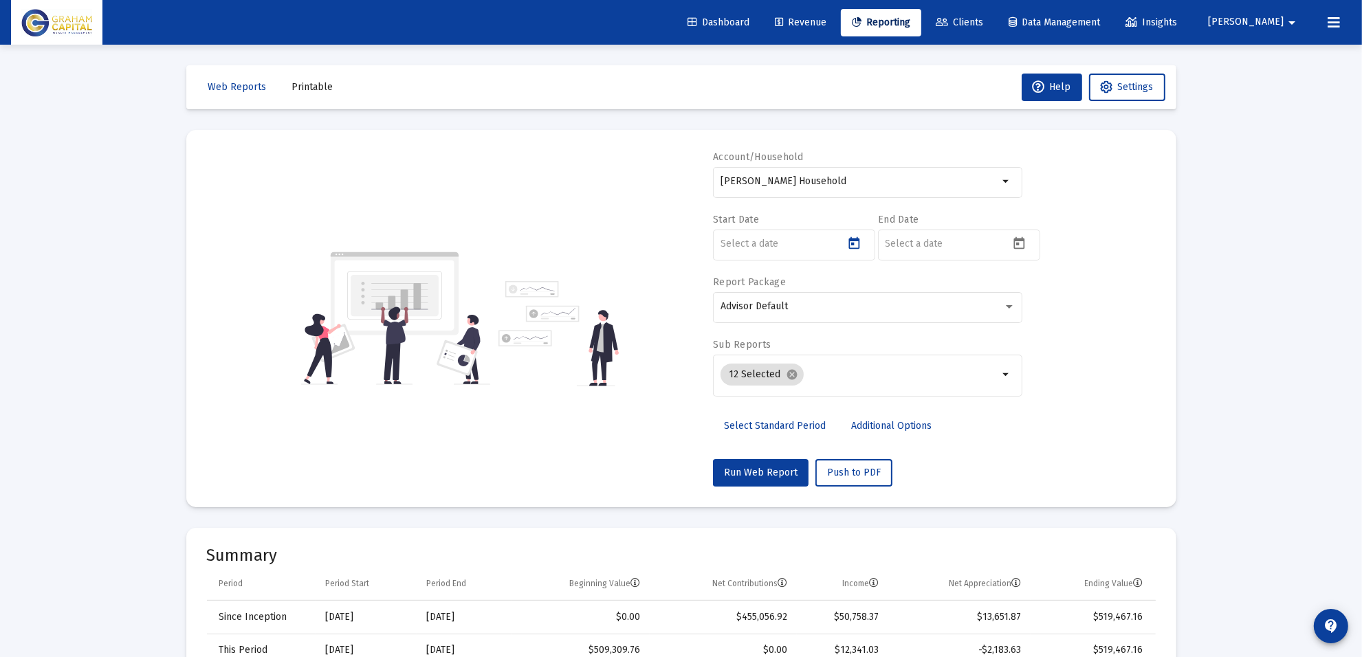
type input "[DATE]"
click at [1023, 246] on icon "Open calendar" at bounding box center [1019, 244] width 14 height 14
click at [1032, 294] on button "Previous month" at bounding box center [1030, 290] width 28 height 28
click at [1010, 492] on div "31" at bounding box center [1007, 489] width 25 height 25
type input "[DATE]"
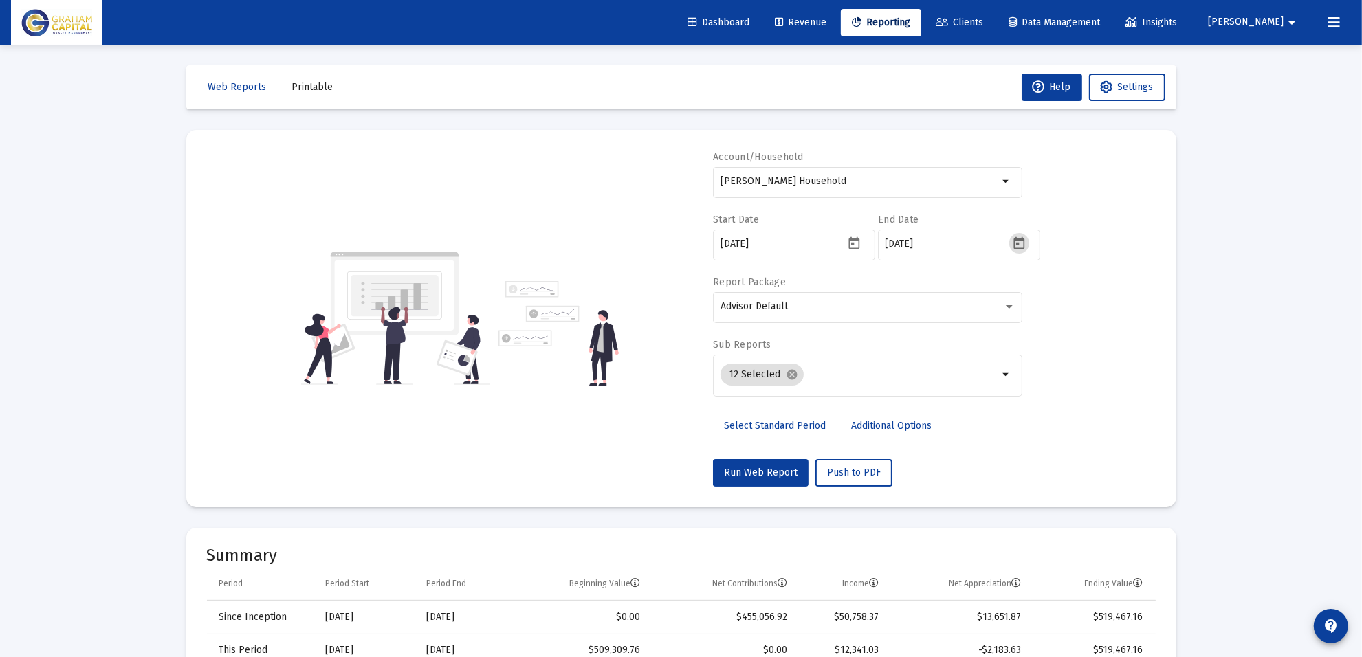
click at [1157, 365] on mat-card "Account/Household [PERSON_NAME] Household arrow_drop_down Start Date [DATE] End…" at bounding box center [681, 319] width 990 height 378
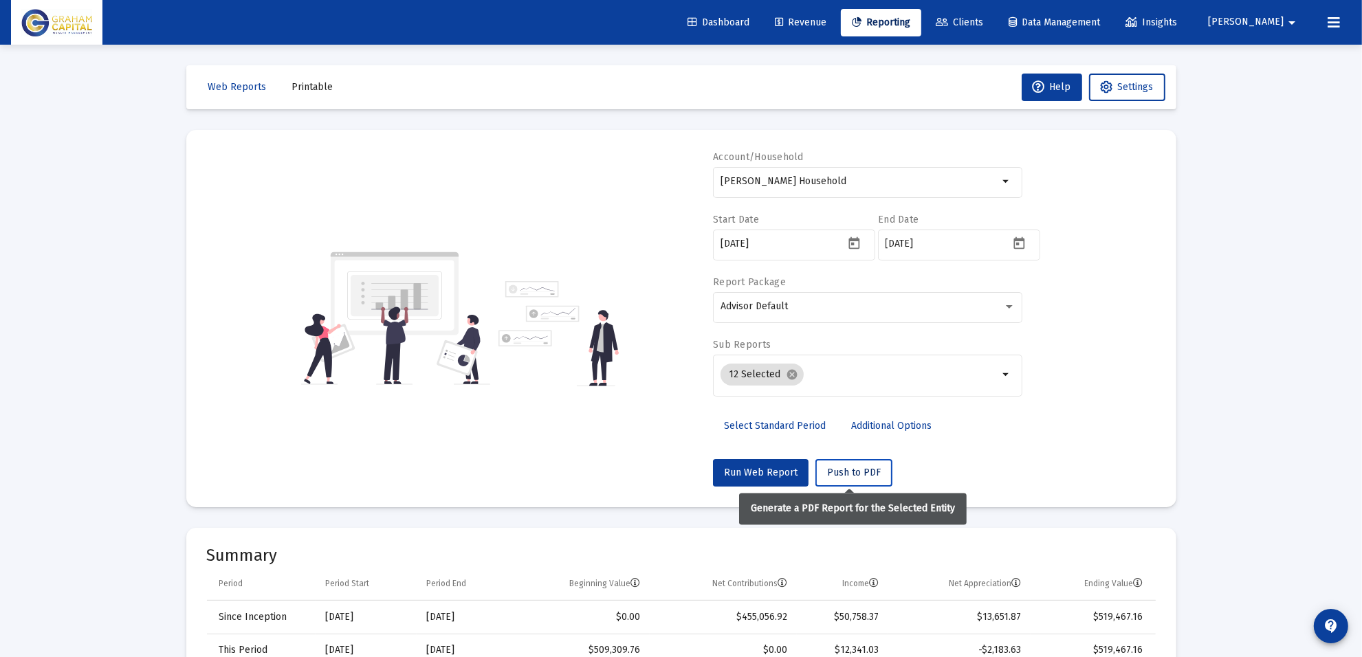
click at [864, 478] on span "Push to PDF" at bounding box center [854, 473] width 54 height 12
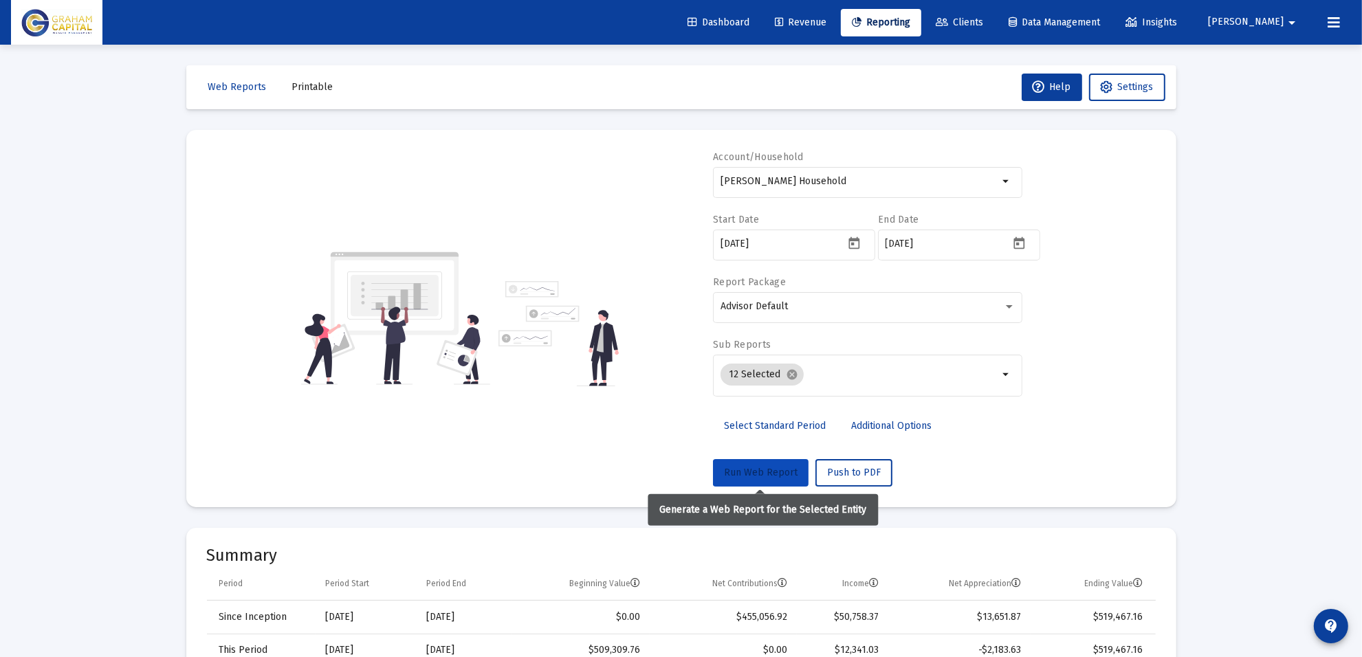
click at [763, 479] on button "Run Web Report" at bounding box center [761, 473] width 96 height 28
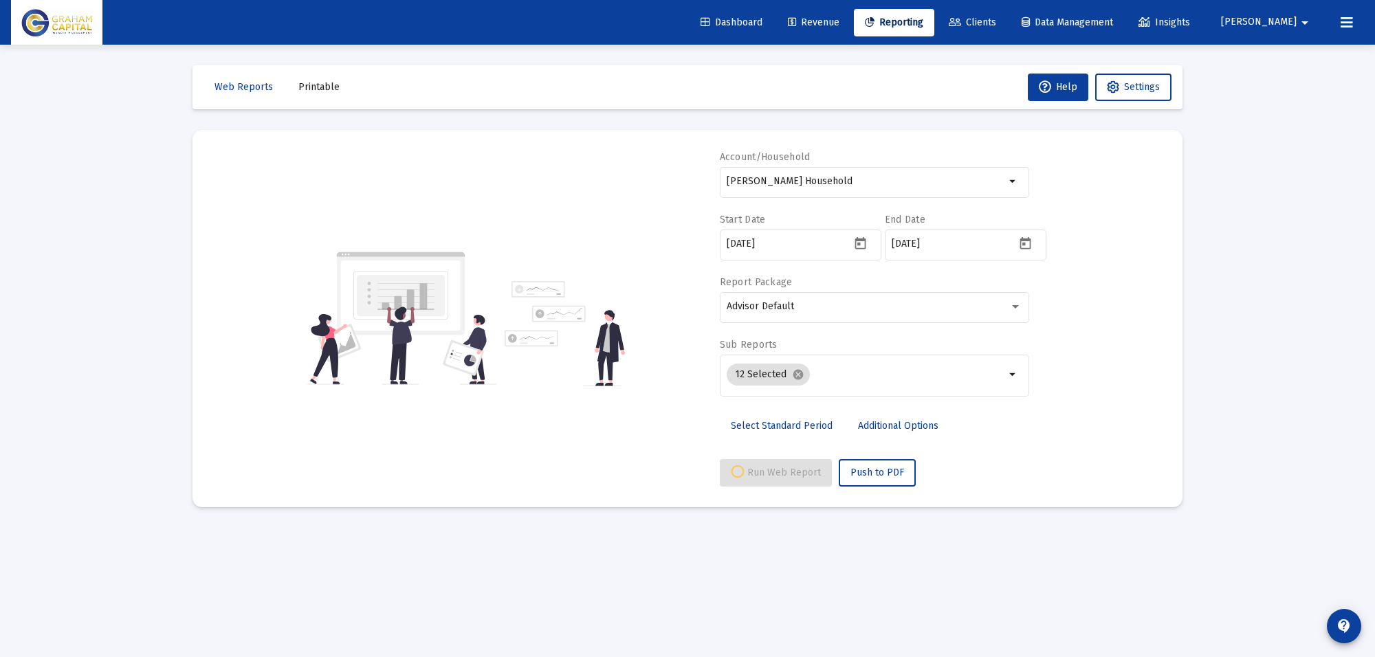
select select "View all"
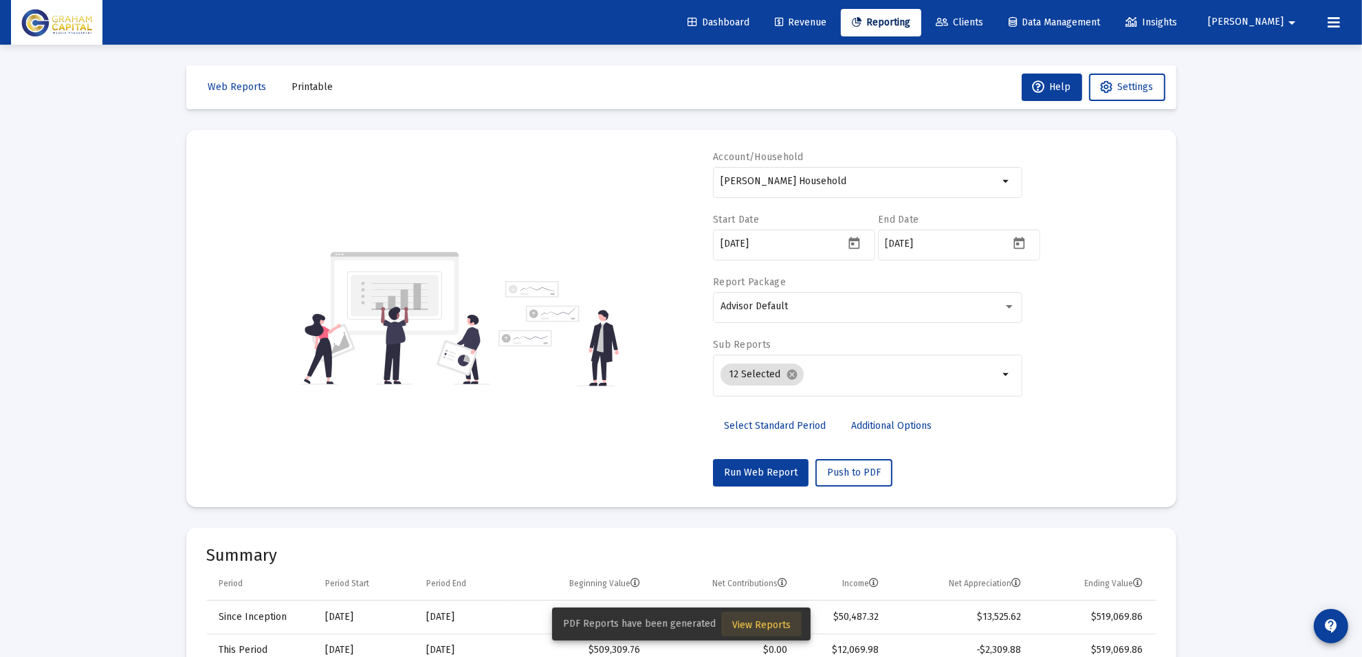
click at [769, 623] on span "View Reports" at bounding box center [761, 626] width 58 height 12
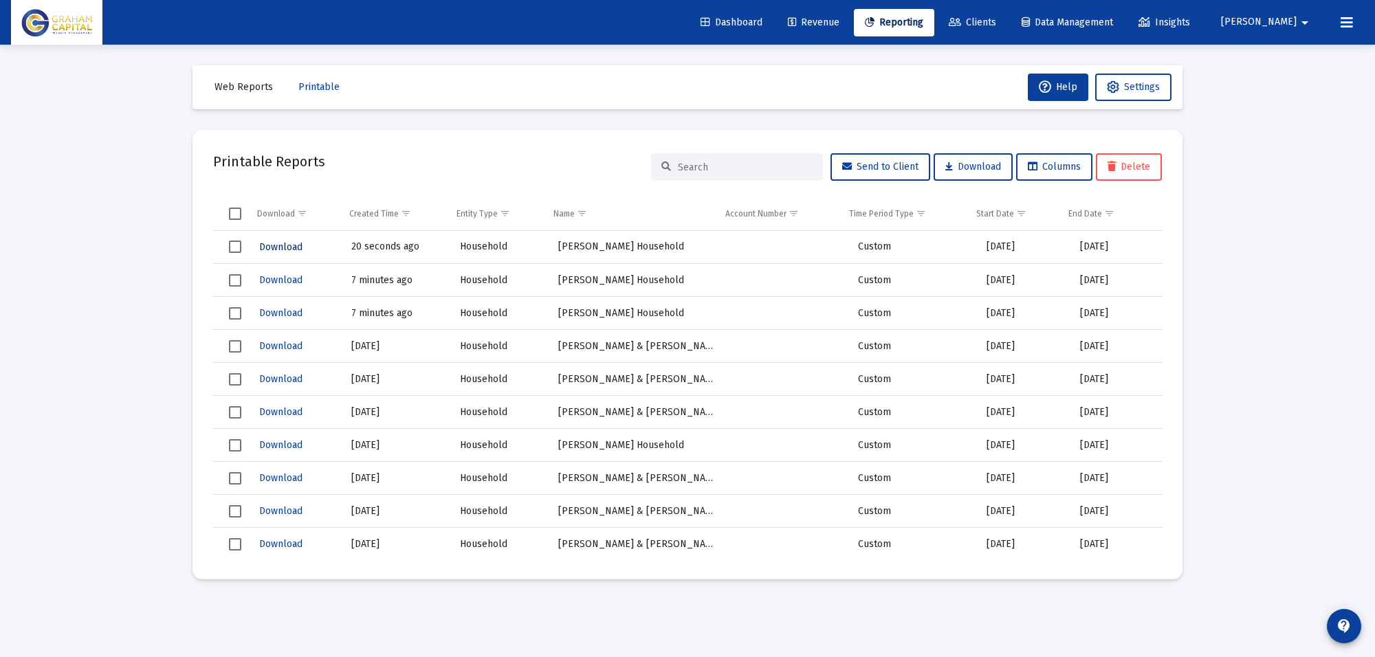
click at [263, 242] on span "Download" at bounding box center [280, 247] width 43 height 12
